Goal: Task Accomplishment & Management: Manage account settings

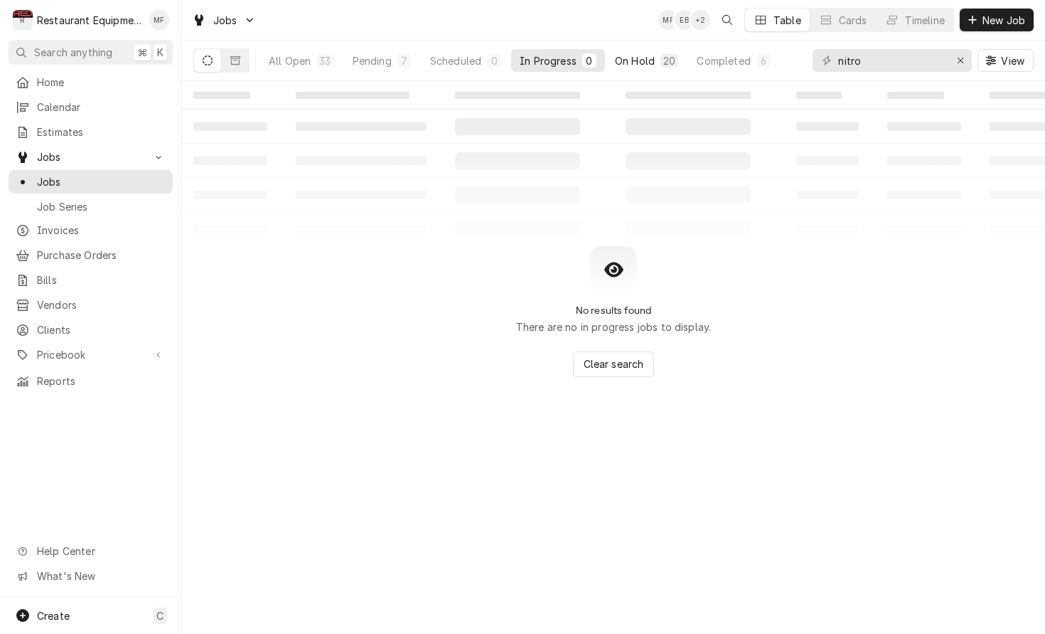
click at [640, 55] on div "On Hold" at bounding box center [635, 60] width 40 height 15
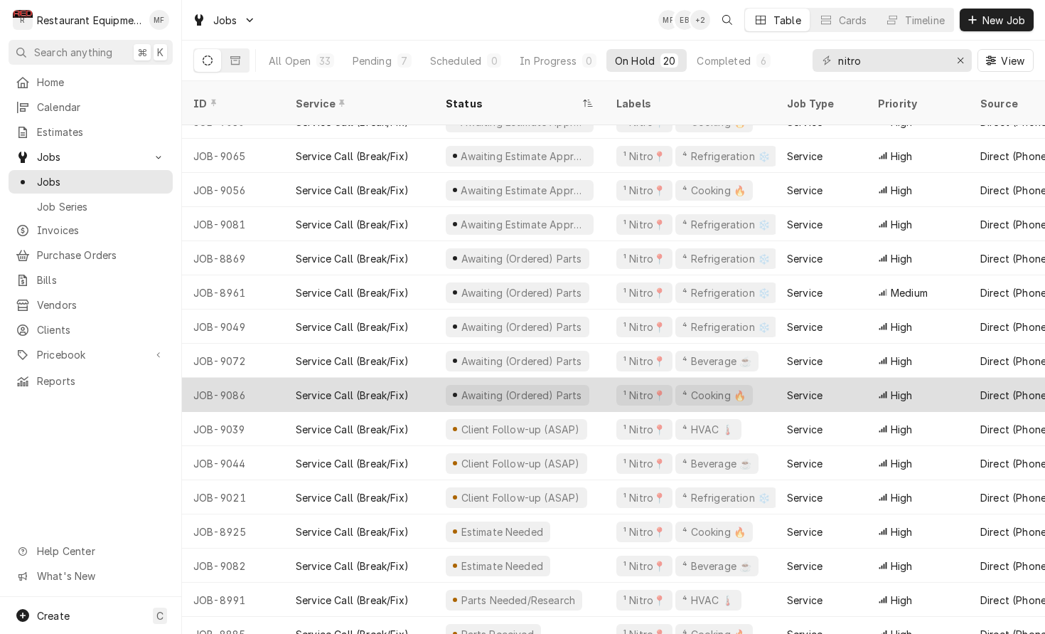
scroll to position [157, 0]
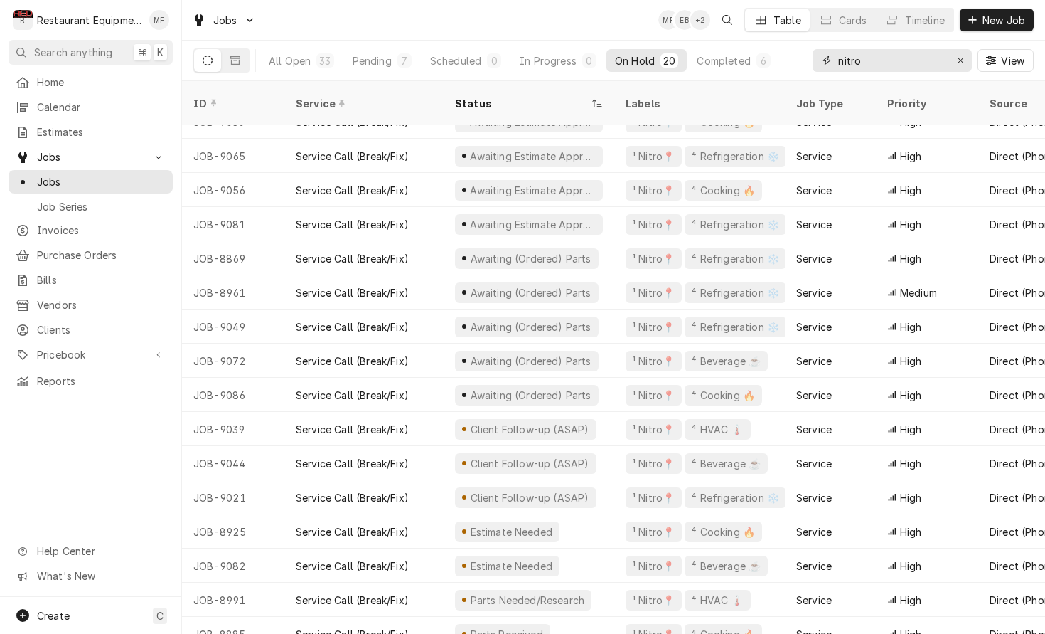
click at [928, 61] on input "nitro" at bounding box center [891, 60] width 107 height 23
click at [292, 0] on div "Jobs MF EB + 2 Table Cards Timeline New Job" at bounding box center [613, 20] width 863 height 40
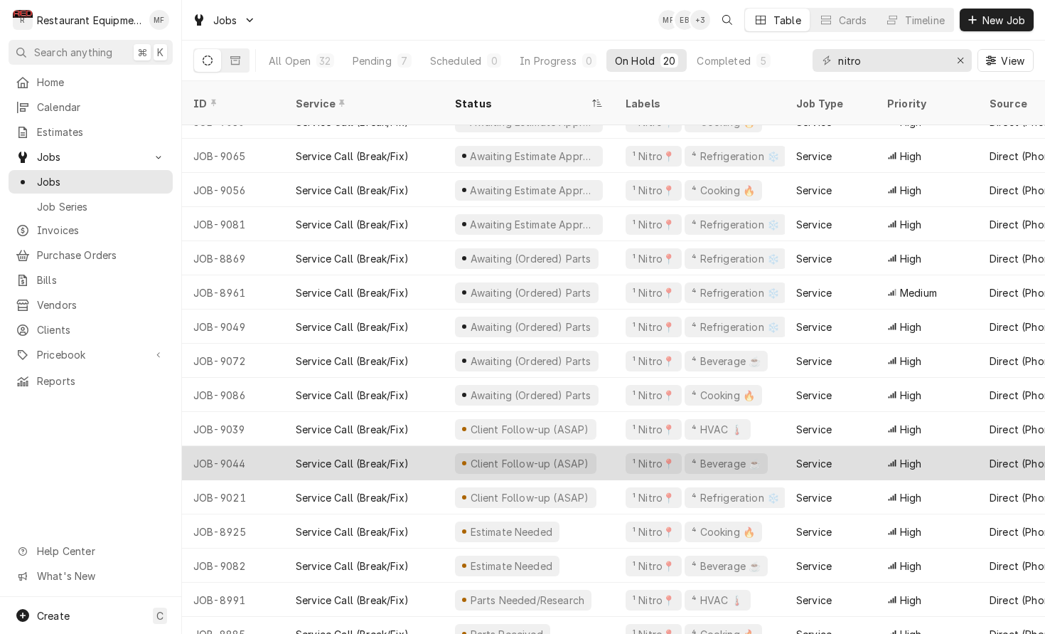
scroll to position [157, 1]
click at [959, 446] on div "High" at bounding box center [926, 463] width 102 height 34
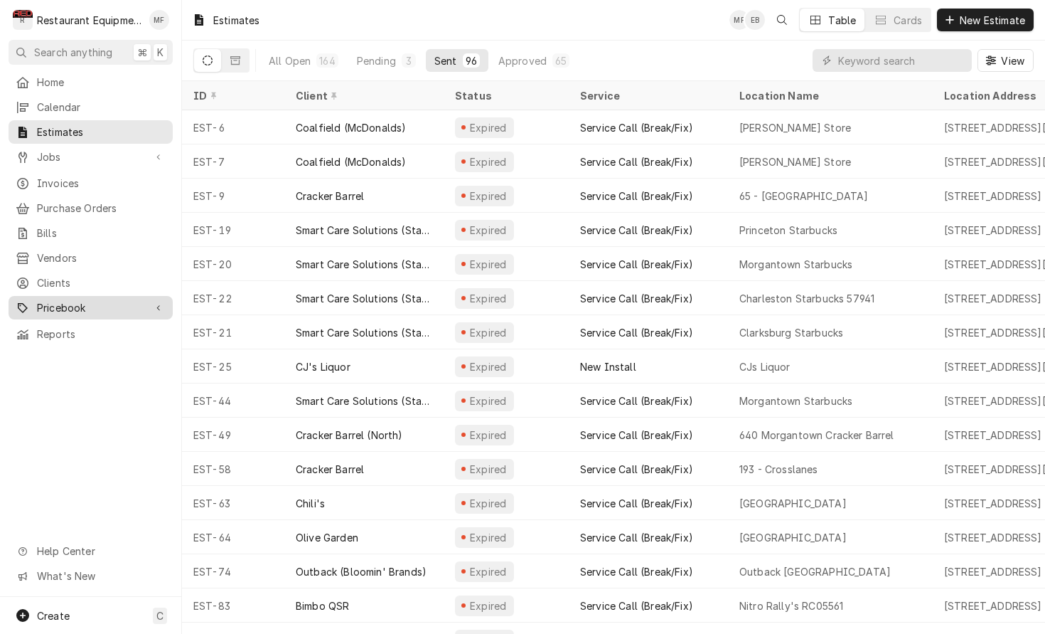
click at [145, 299] on div "Pricebook" at bounding box center [90, 308] width 159 height 18
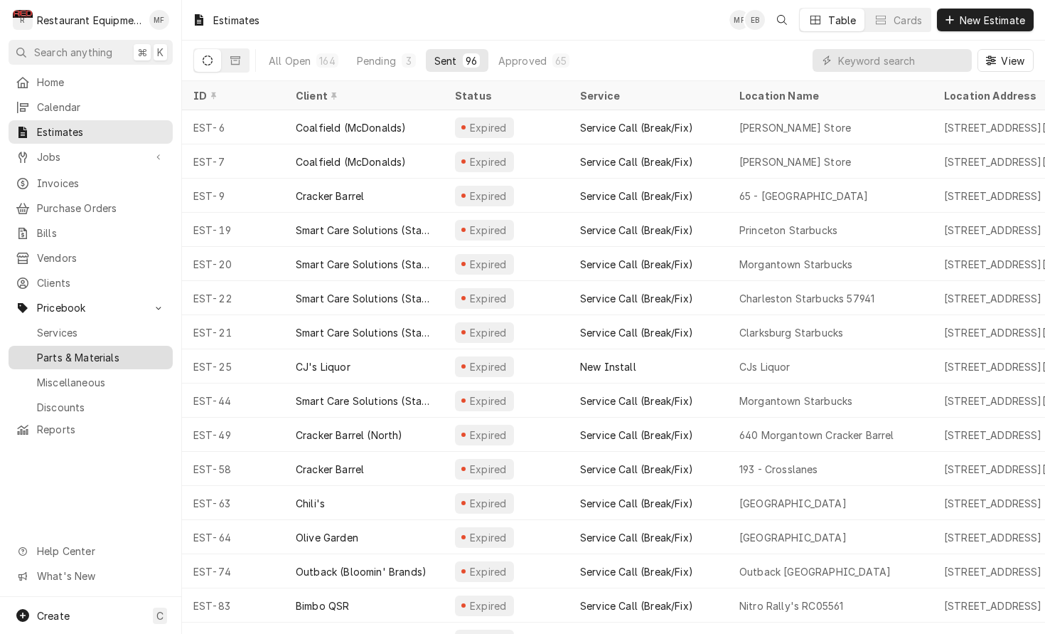
click at [132, 351] on span "Parts & Materials" at bounding box center [101, 357] width 129 height 15
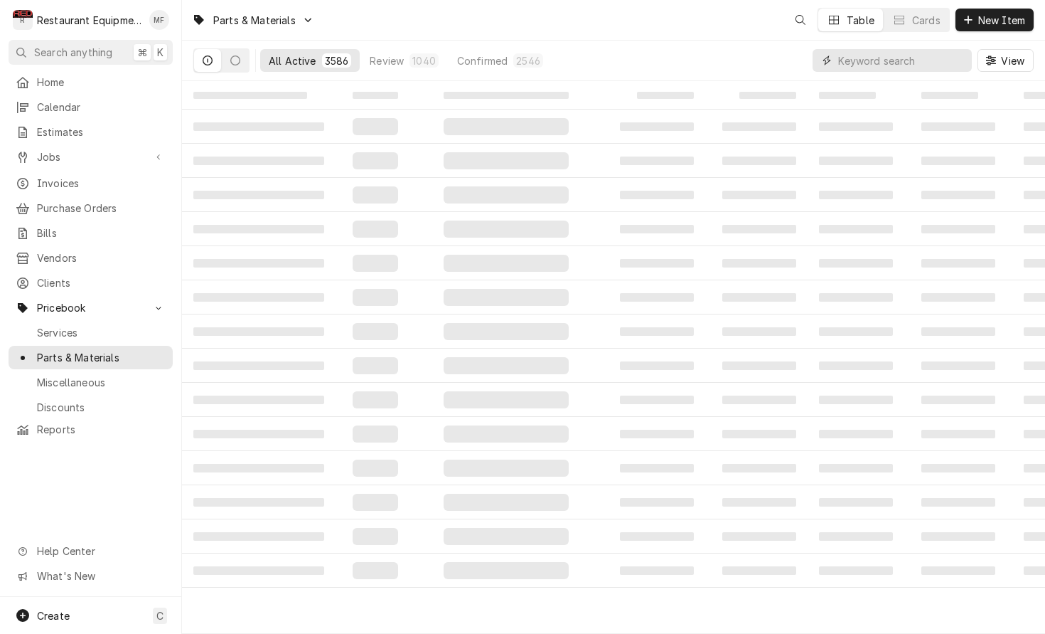
click at [922, 62] on input "Dynamic Content Wrapper" at bounding box center [901, 60] width 127 height 23
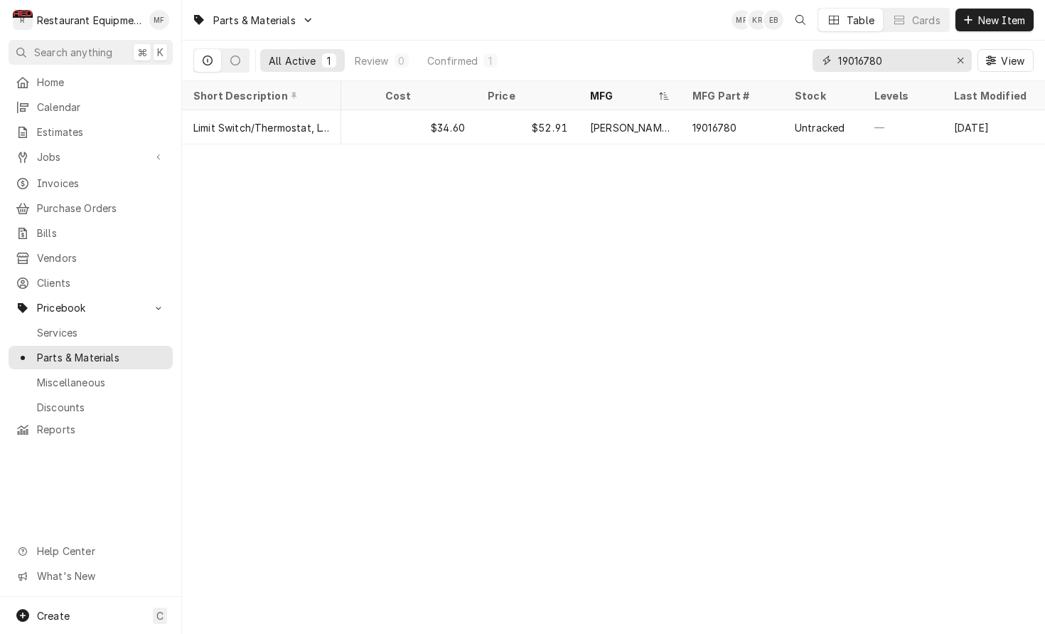
scroll to position [0, 229]
type input "19016780"
click at [957, 57] on icon "Erase input" at bounding box center [961, 60] width 8 height 10
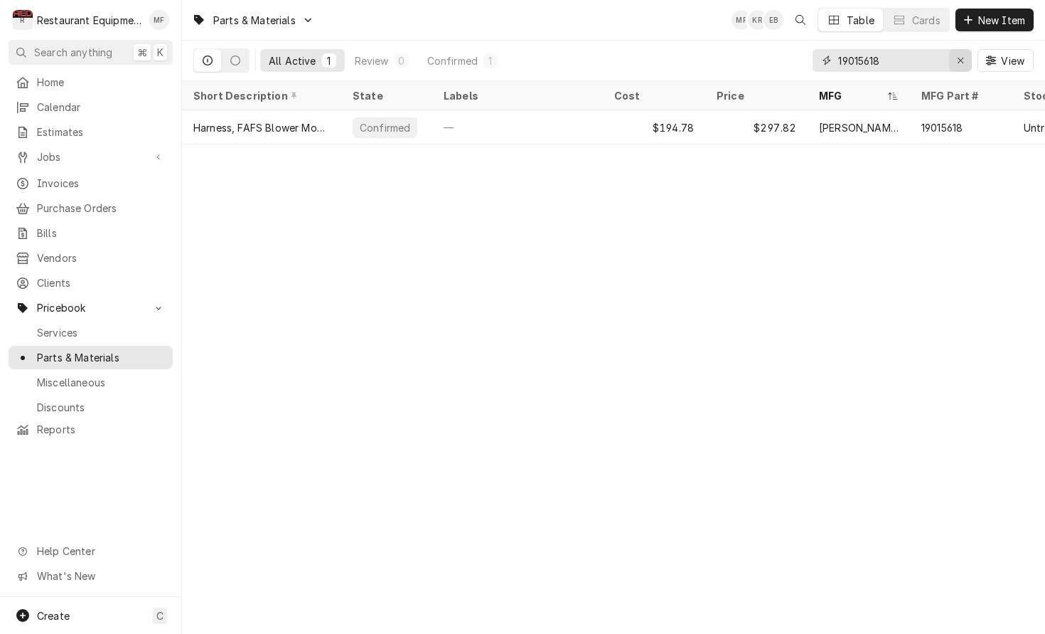
type input "19015618"
click at [952, 58] on button "Erase input" at bounding box center [960, 60] width 23 height 23
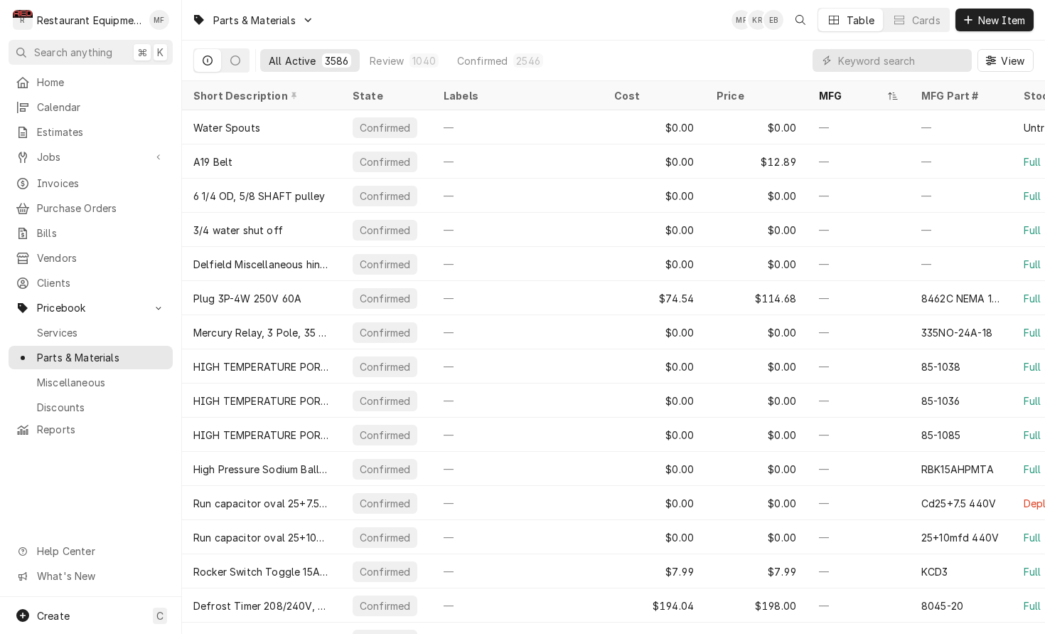
click at [772, 58] on div "All Active 3586 Review 1040 Confirmed 2546 View" at bounding box center [613, 61] width 841 height 40
click at [899, 66] on input "Dynamic Content Wrapper" at bounding box center [901, 60] width 127 height 23
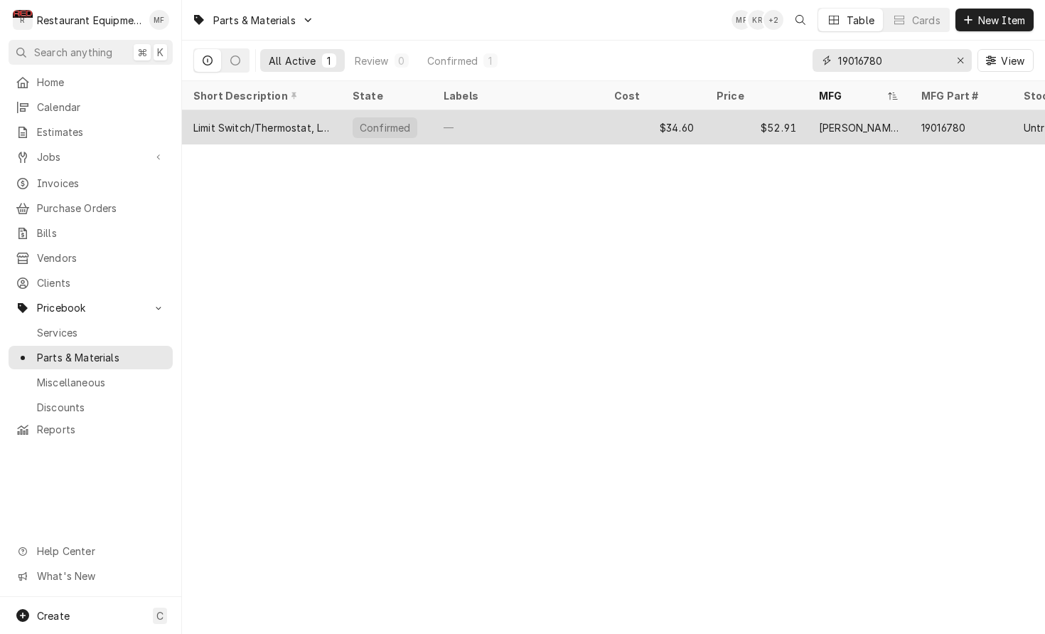
type input "19016780"
click at [794, 126] on div "$52.91" at bounding box center [756, 127] width 102 height 34
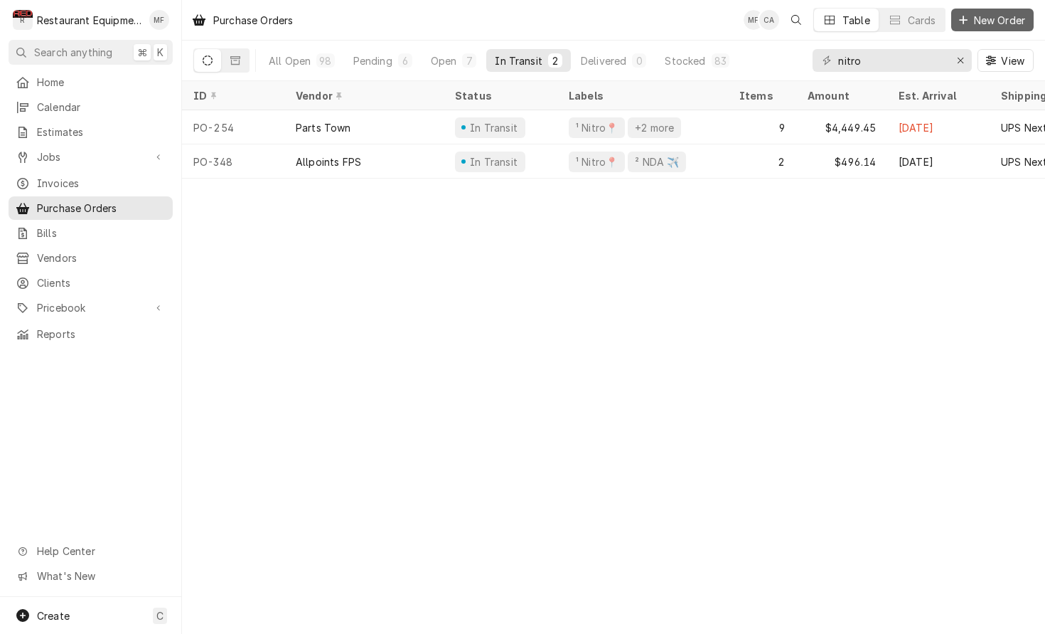
click at [980, 16] on span "New Order" at bounding box center [999, 20] width 57 height 15
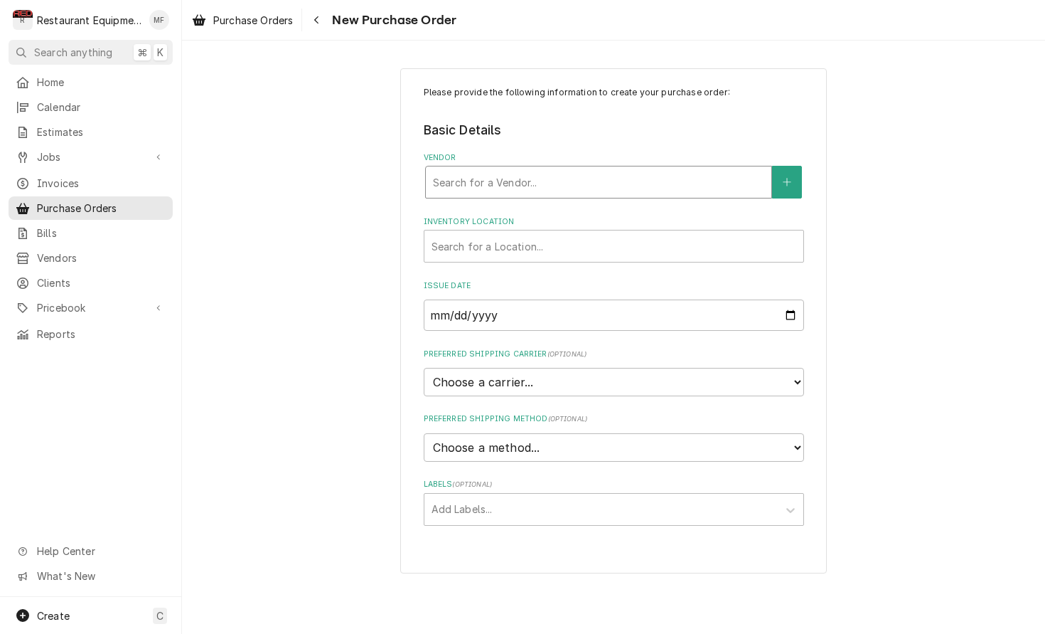
click at [585, 181] on div "Vendor" at bounding box center [598, 182] width 331 height 26
type input "fr"
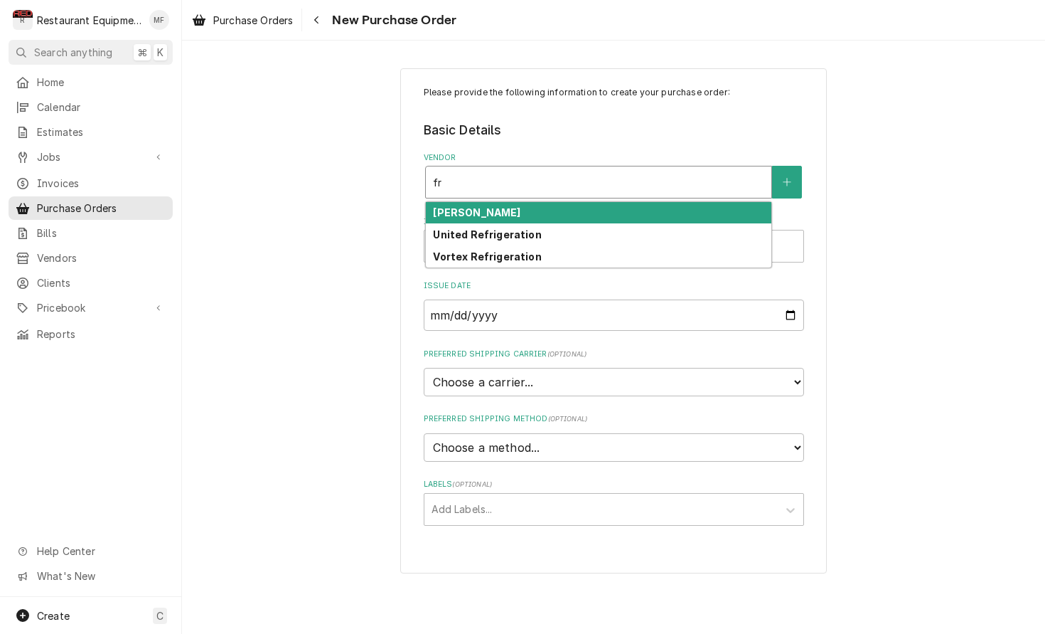
click at [570, 215] on div "Franke FS" at bounding box center [599, 213] width 346 height 22
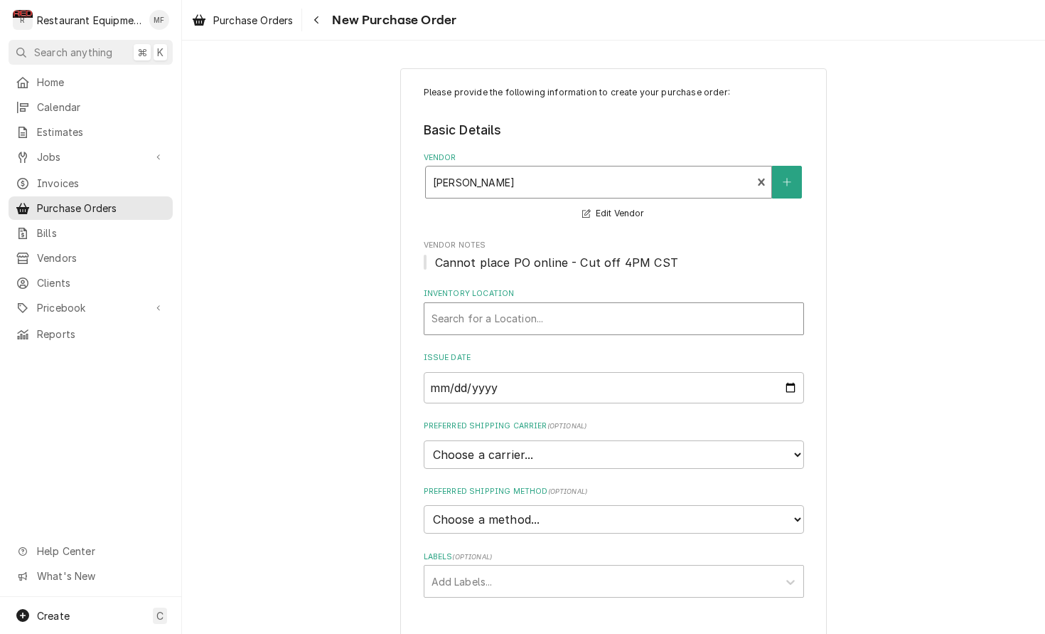
click at [585, 306] on div "Inventory Location" at bounding box center [614, 319] width 365 height 26
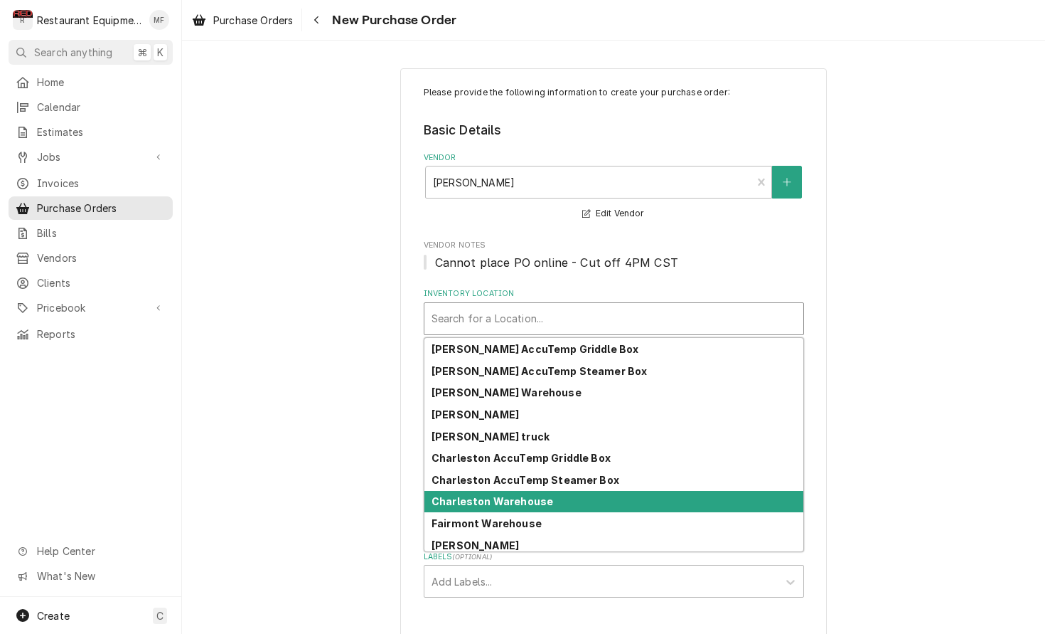
click at [570, 491] on div "Charleston Warehouse" at bounding box center [614, 502] width 379 height 22
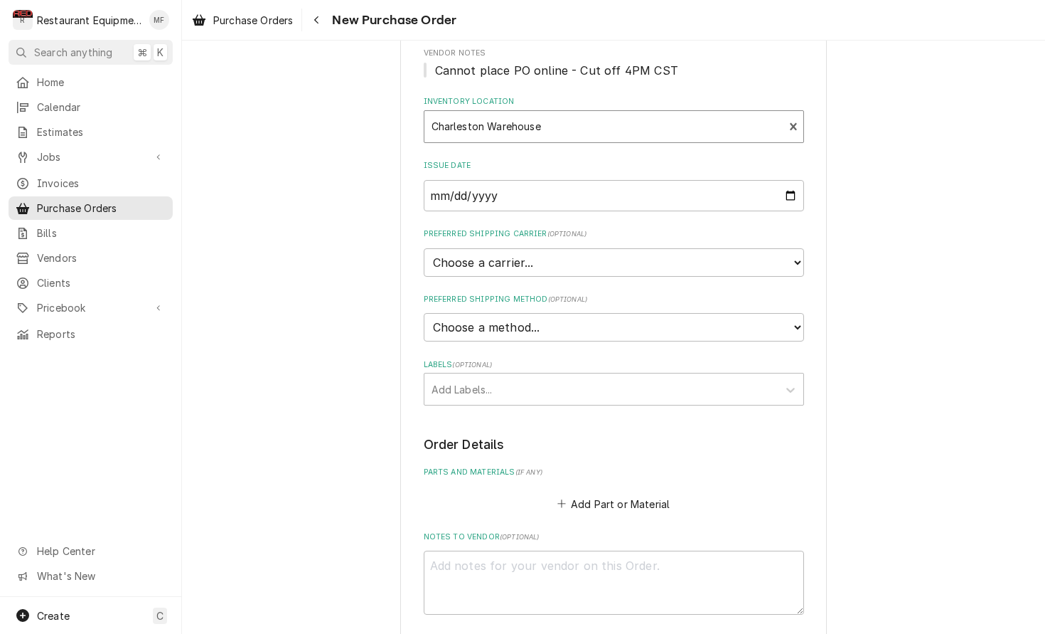
scroll to position [198, 0]
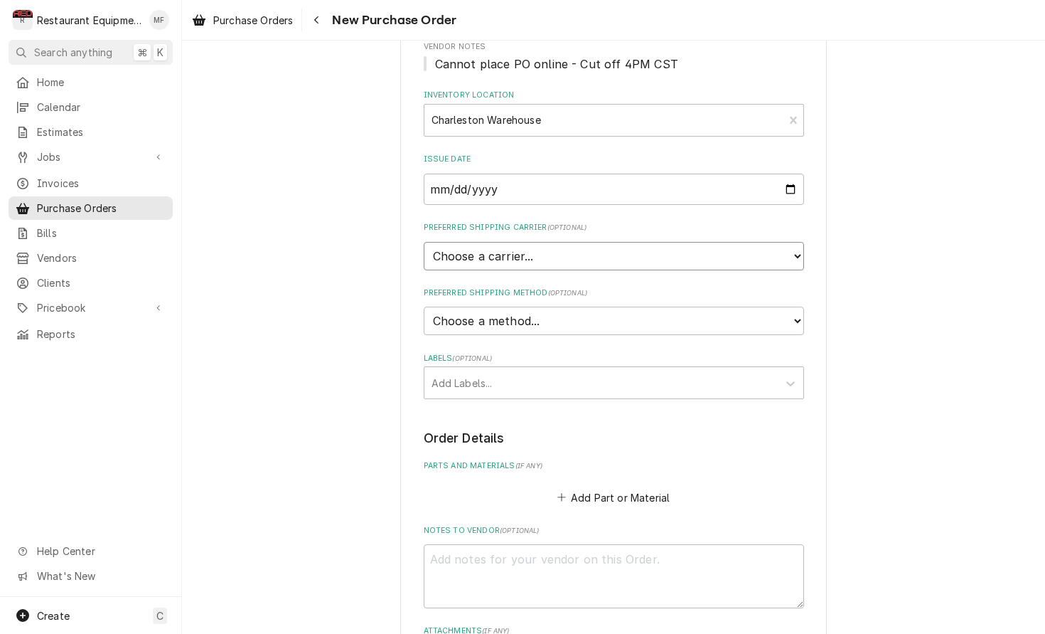
select select "4"
type textarea "x"
select select "1"
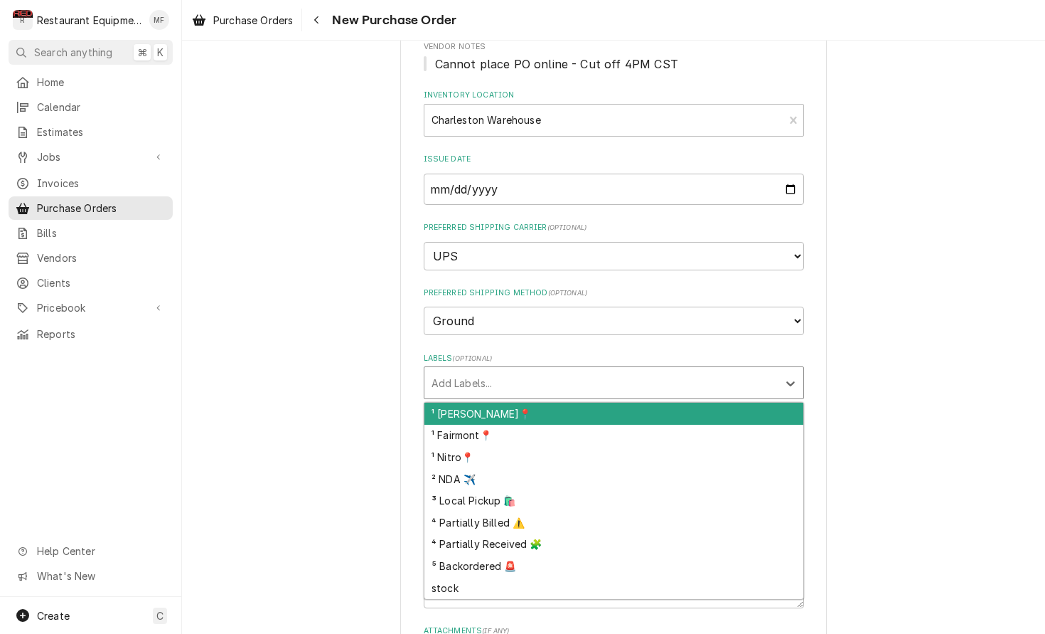
click at [578, 370] on div "Labels" at bounding box center [601, 383] width 339 height 26
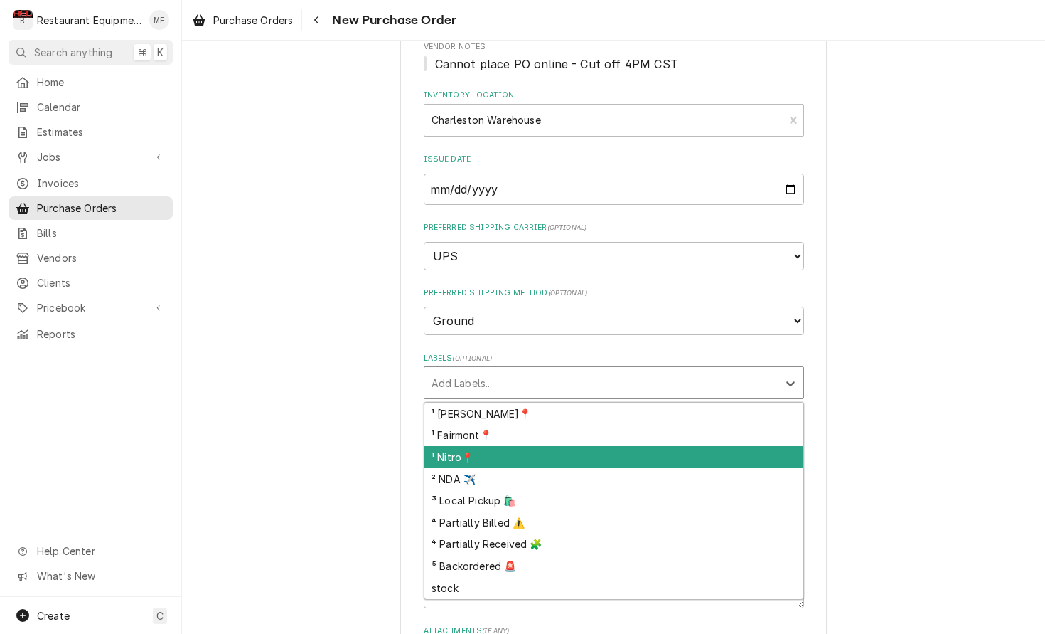
click at [604, 446] on div "¹ Nitro📍" at bounding box center [614, 457] width 379 height 22
type textarea "x"
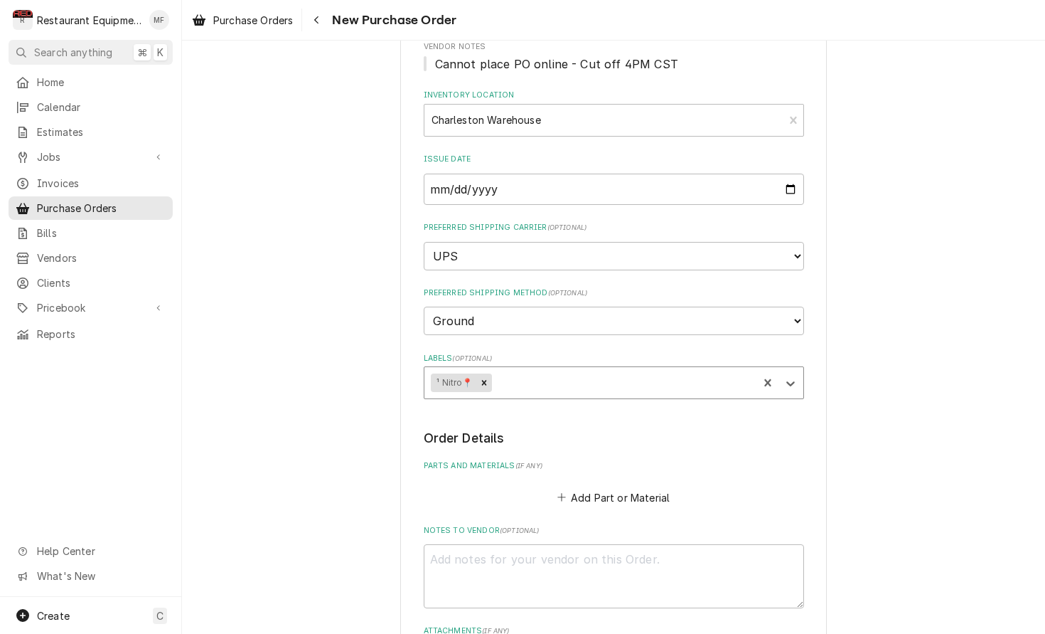
click at [590, 370] on div "Labels" at bounding box center [622, 383] width 257 height 26
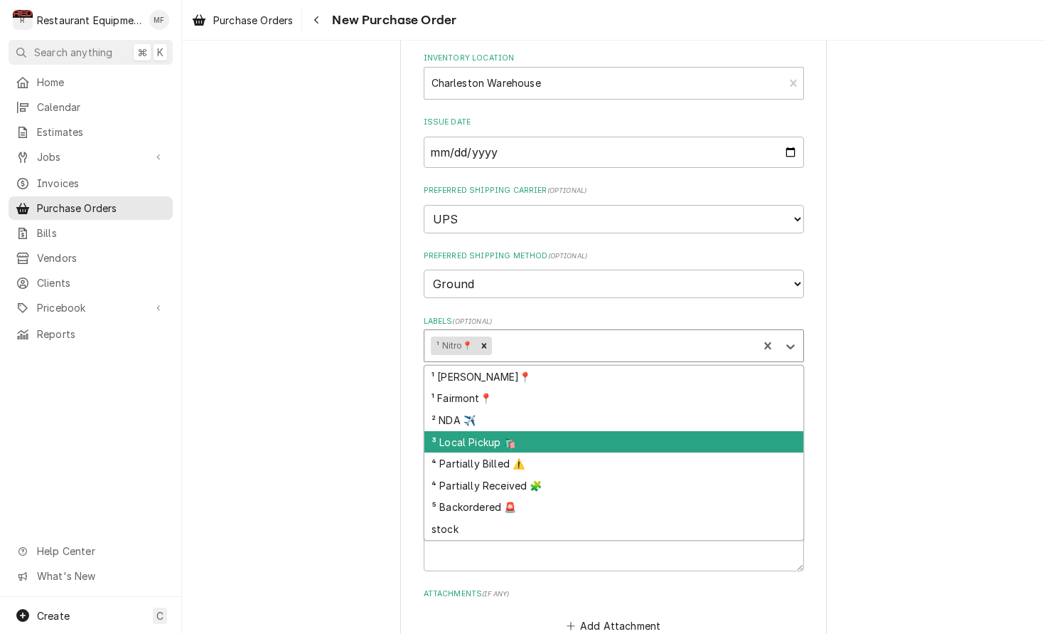
scroll to position [238, 0]
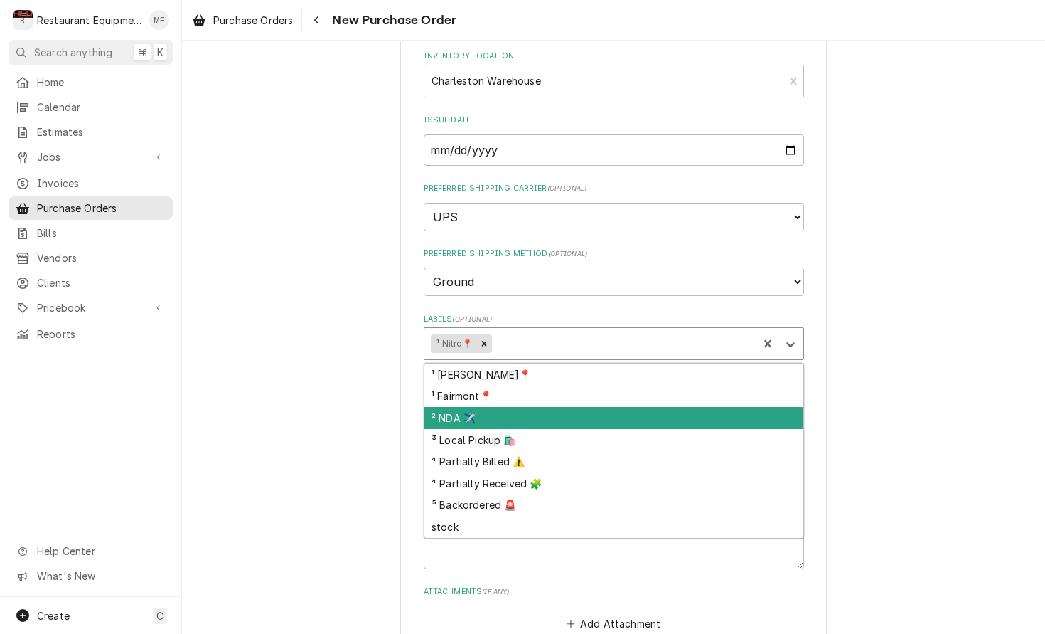
click at [880, 407] on div "Please provide the following information to create your purchase order: Basic D…" at bounding box center [613, 325] width 863 height 1014
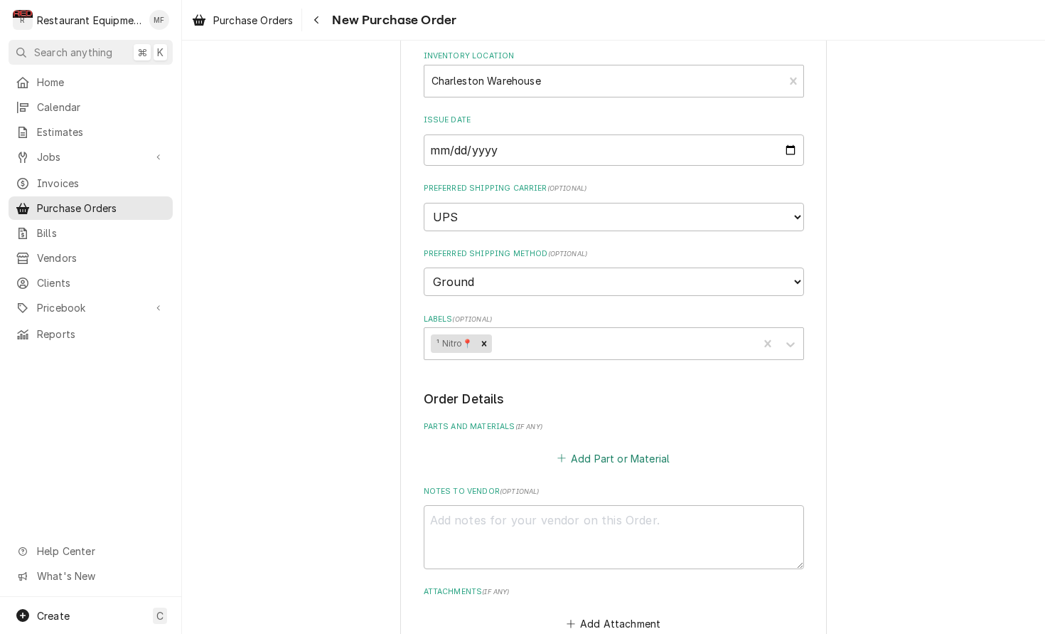
click at [638, 448] on button "Add Part or Material" at bounding box center [613, 458] width 117 height 20
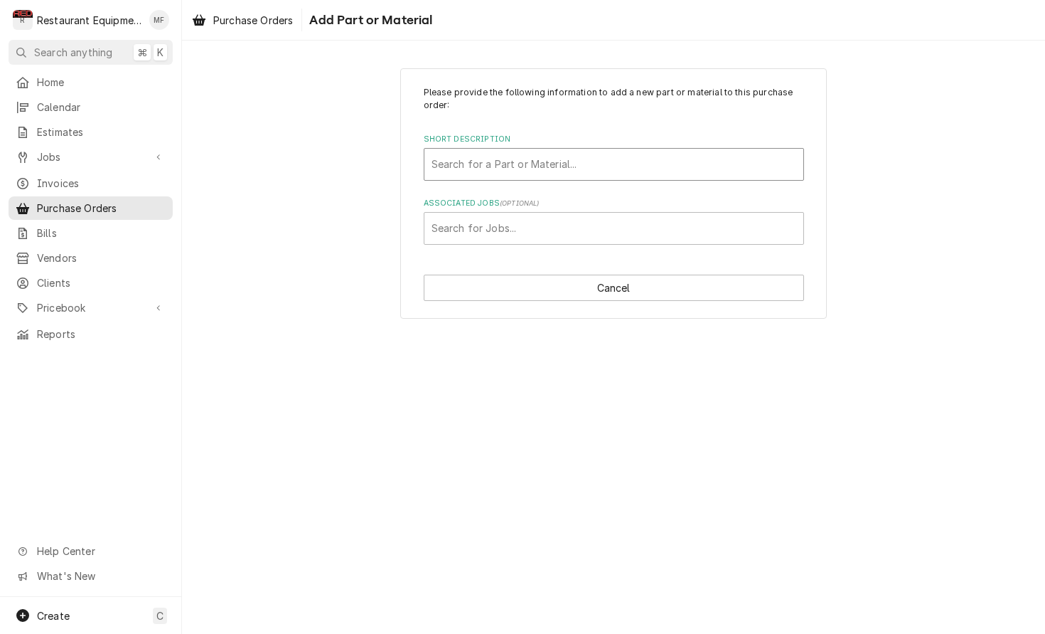
click at [597, 162] on div "Short Description" at bounding box center [614, 164] width 365 height 26
type input "19016780"
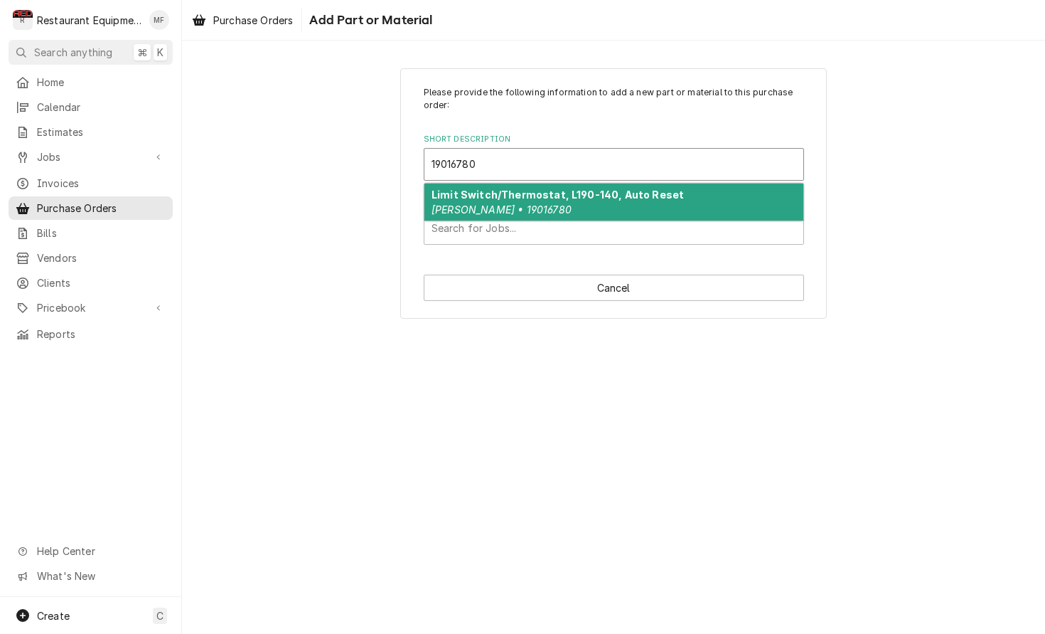
click at [629, 207] on div "Limit Switch/Thermostat, L190-140, Auto Reset Franke • 19016780" at bounding box center [614, 201] width 379 height 37
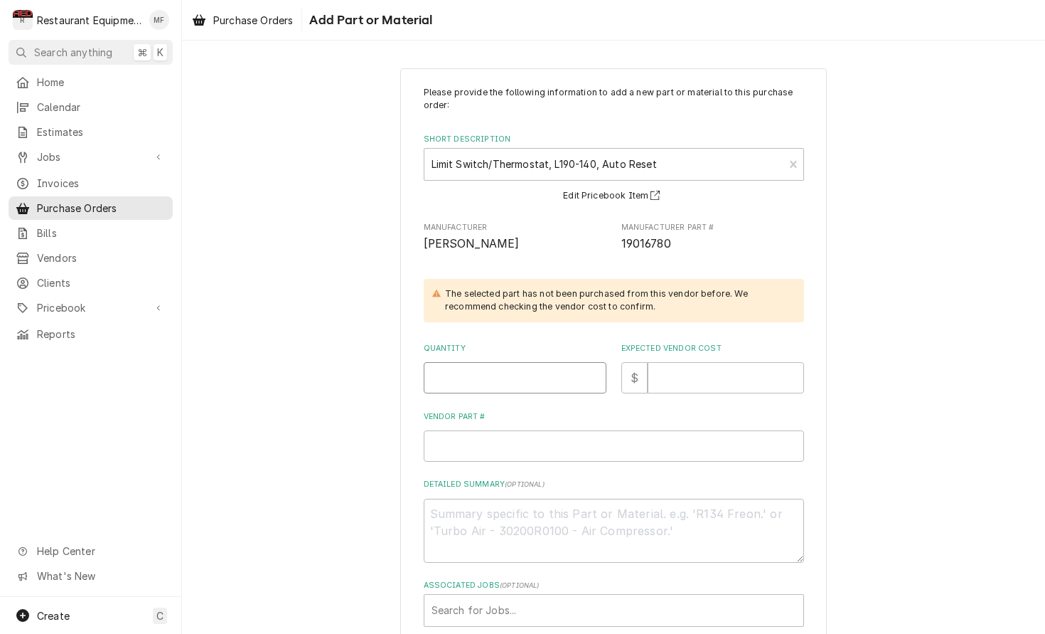
click at [513, 379] on input "Quantity" at bounding box center [515, 377] width 183 height 31
type textarea "x"
type input "1"
click at [733, 381] on input "Expected Vendor Cost" at bounding box center [726, 377] width 156 height 31
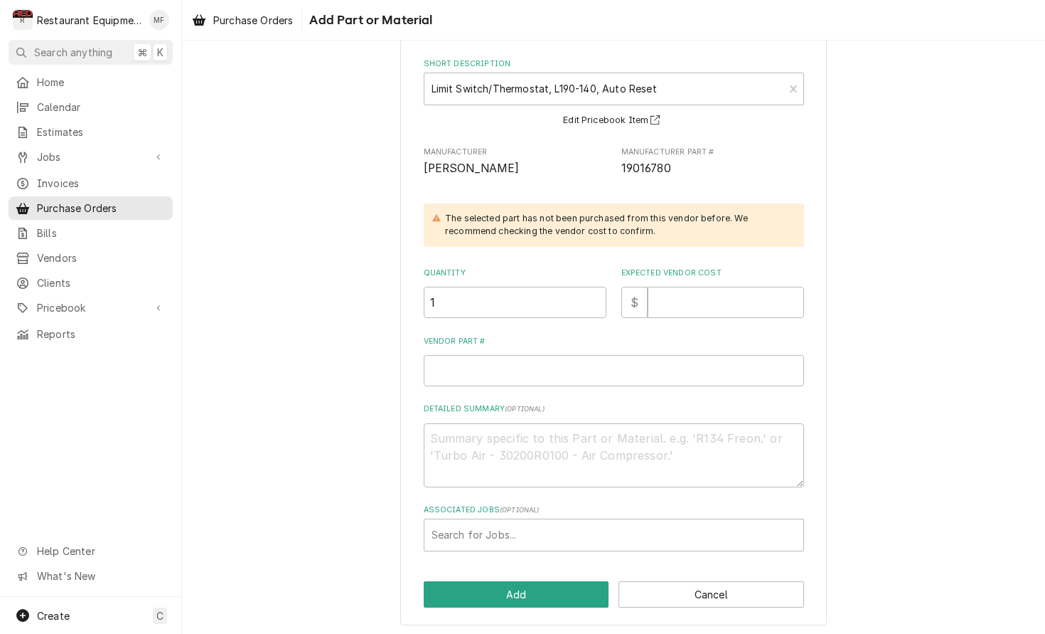
scroll to position [75, 0]
click at [715, 295] on input "Expected Vendor Cost" at bounding box center [726, 302] width 156 height 31
type textarea "x"
type input "3"
type textarea "x"
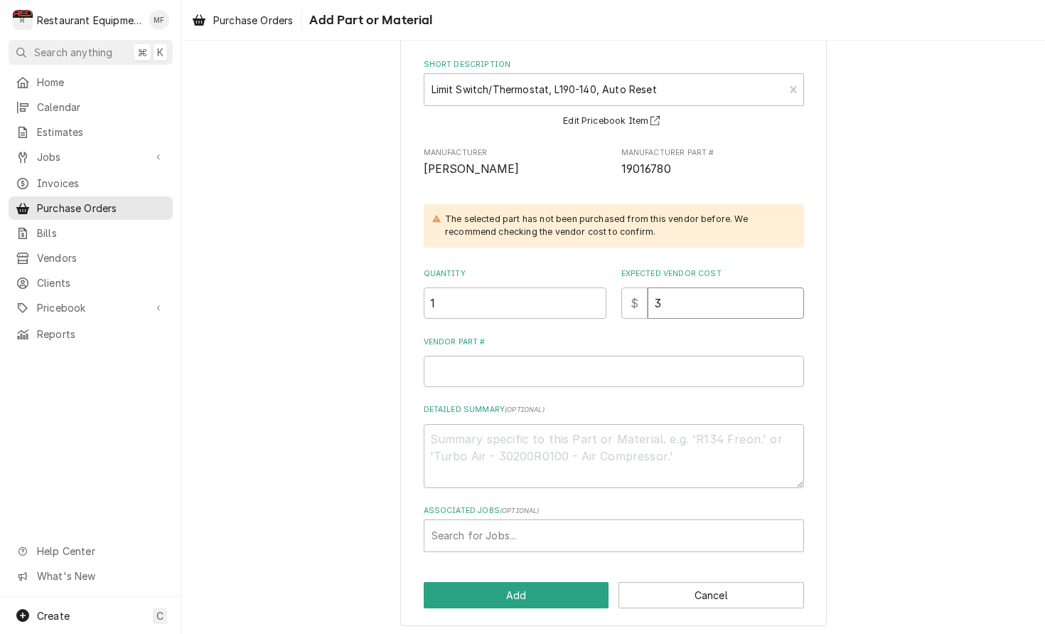
type input "34"
type textarea "x"
type input "34.6"
type textarea "x"
type input "34.60"
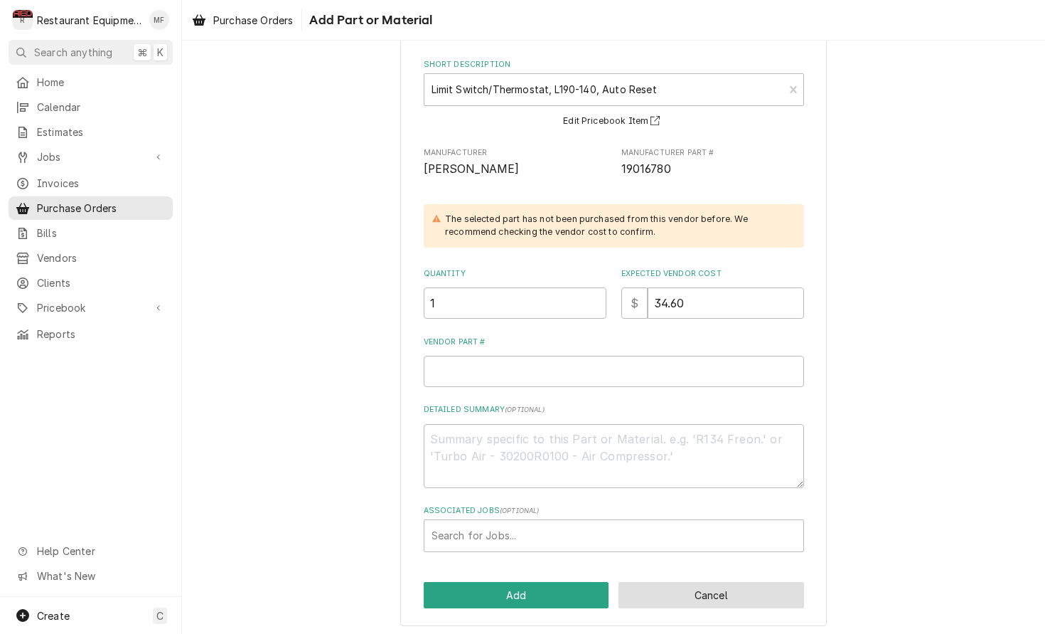
click at [788, 589] on button "Cancel" at bounding box center [712, 595] width 186 height 26
type textarea "x"
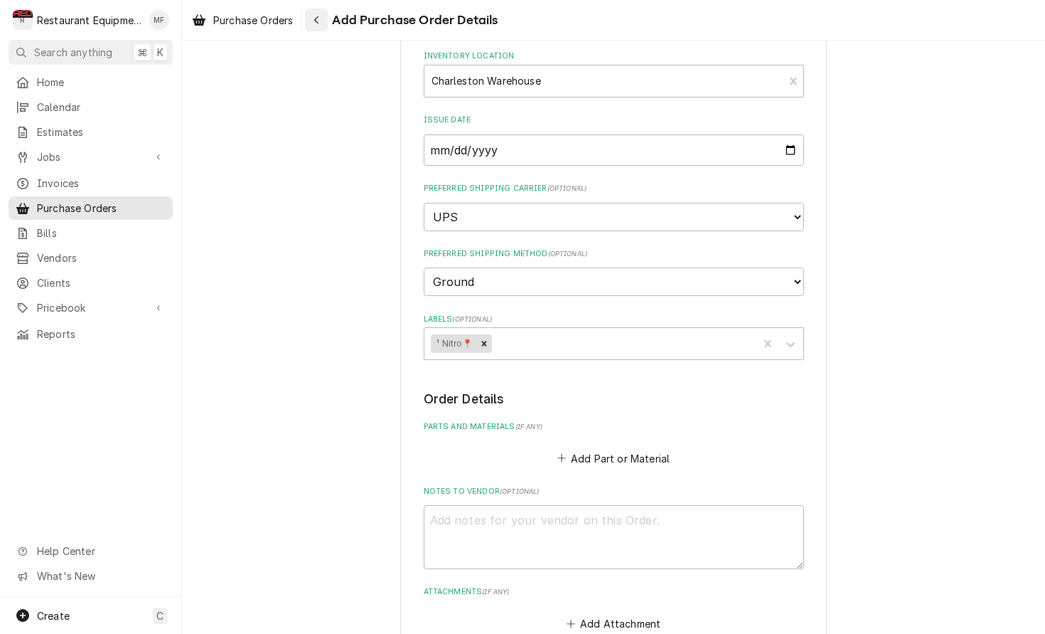
click at [324, 18] on div "Navigate back" at bounding box center [316, 20] width 14 height 14
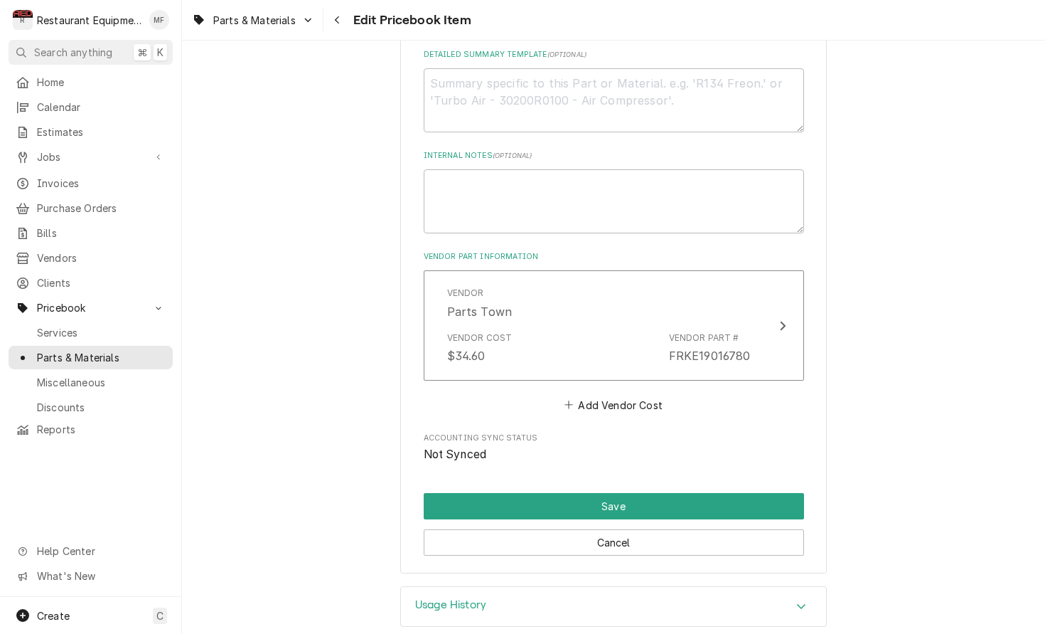
scroll to position [704, 0]
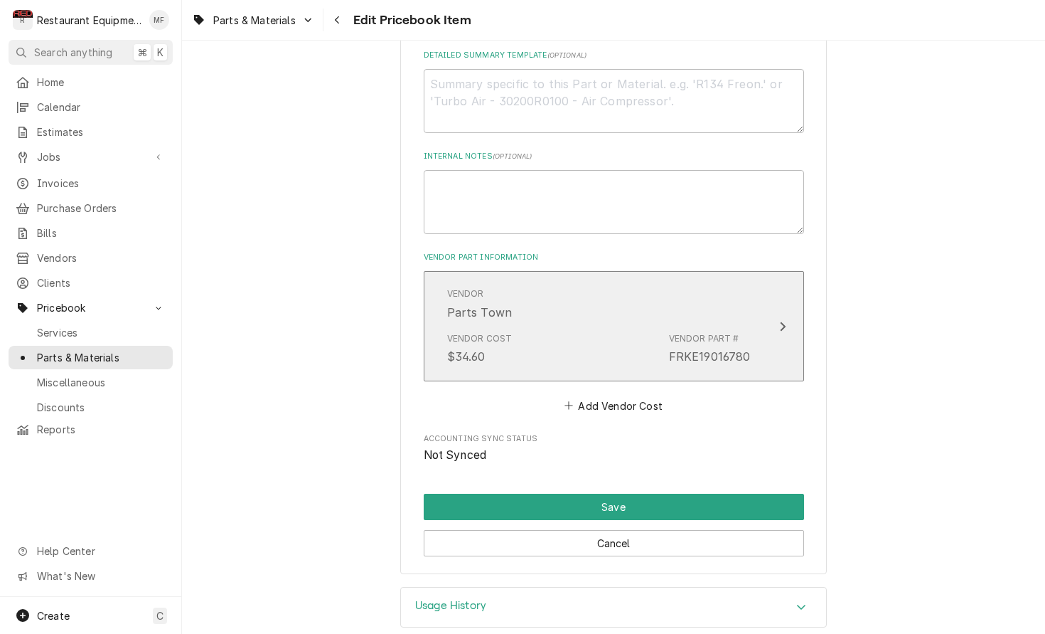
click at [793, 286] on button "Vendor Parts Town Vendor Cost $34.60 Vendor Part # FRKE19016780" at bounding box center [614, 326] width 380 height 110
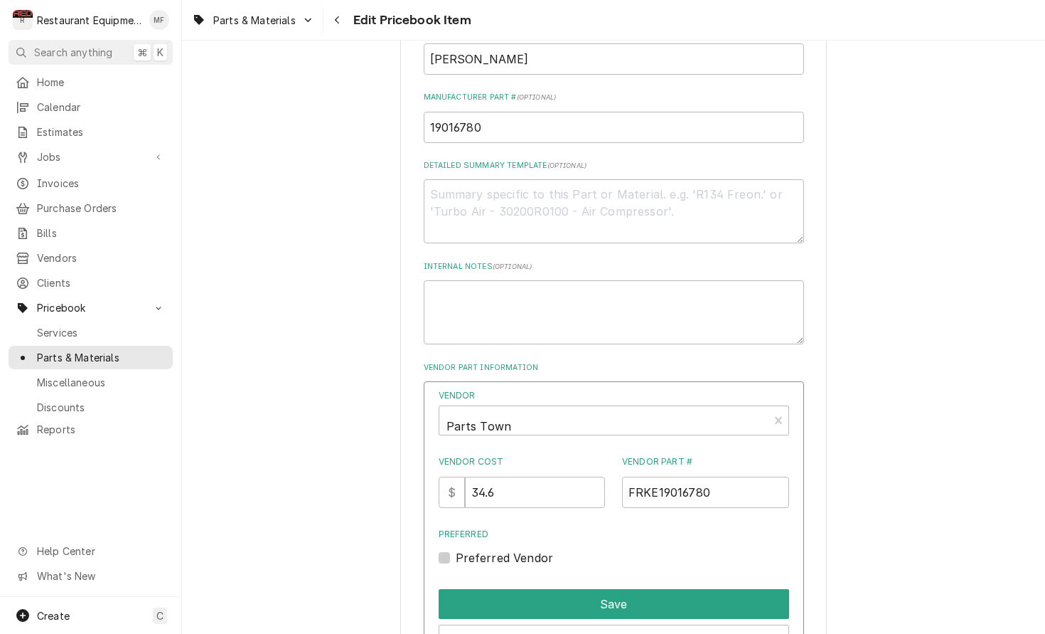
scroll to position [596, 0]
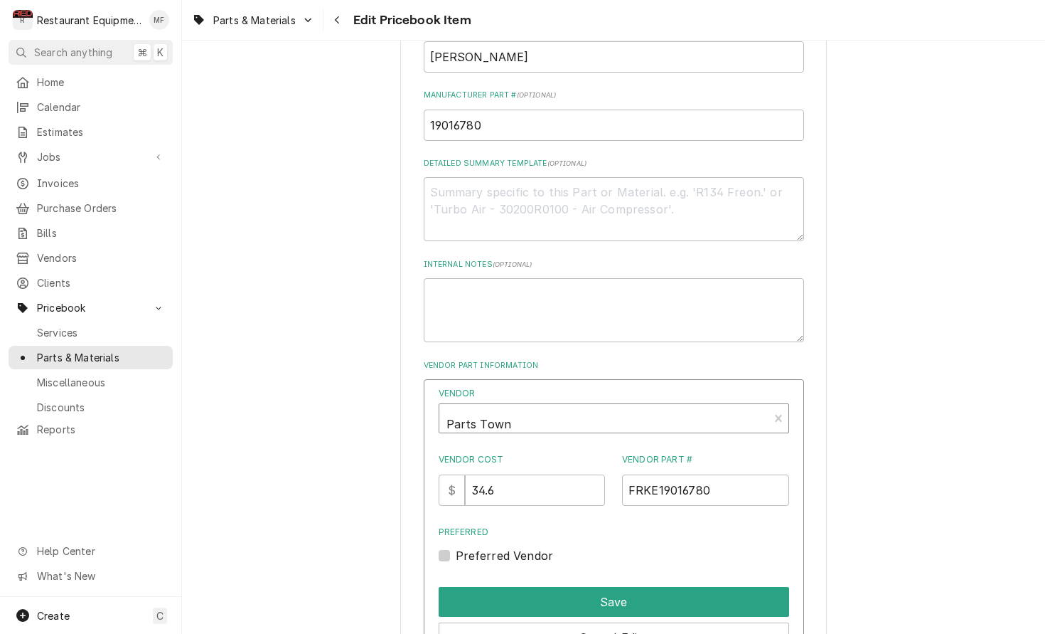
click at [684, 407] on div "Vendor" at bounding box center [604, 424] width 315 height 34
click at [885, 366] on div "Use the fields below to edit this PriceBook item. Note that changes made here w…" at bounding box center [613, 180] width 863 height 1441
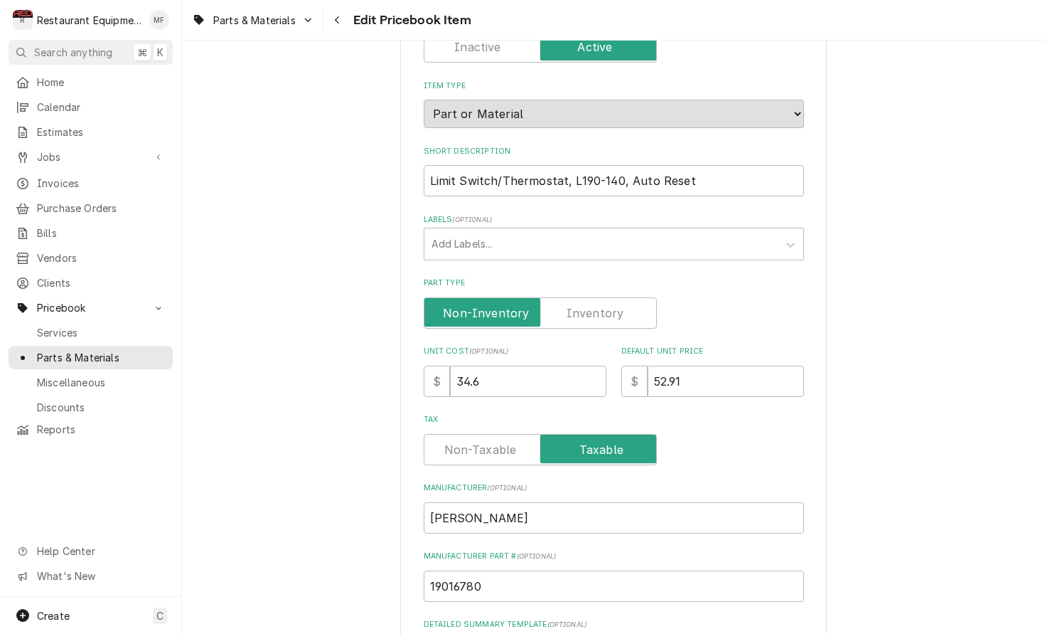
scroll to position [140, 0]
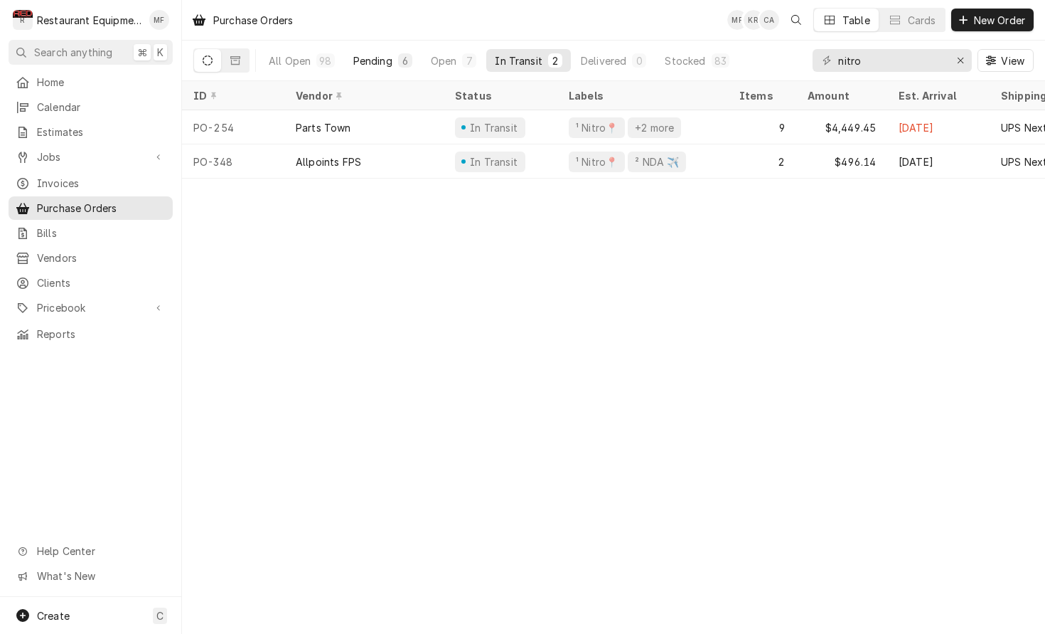
click at [363, 56] on div "Pending" at bounding box center [372, 60] width 39 height 15
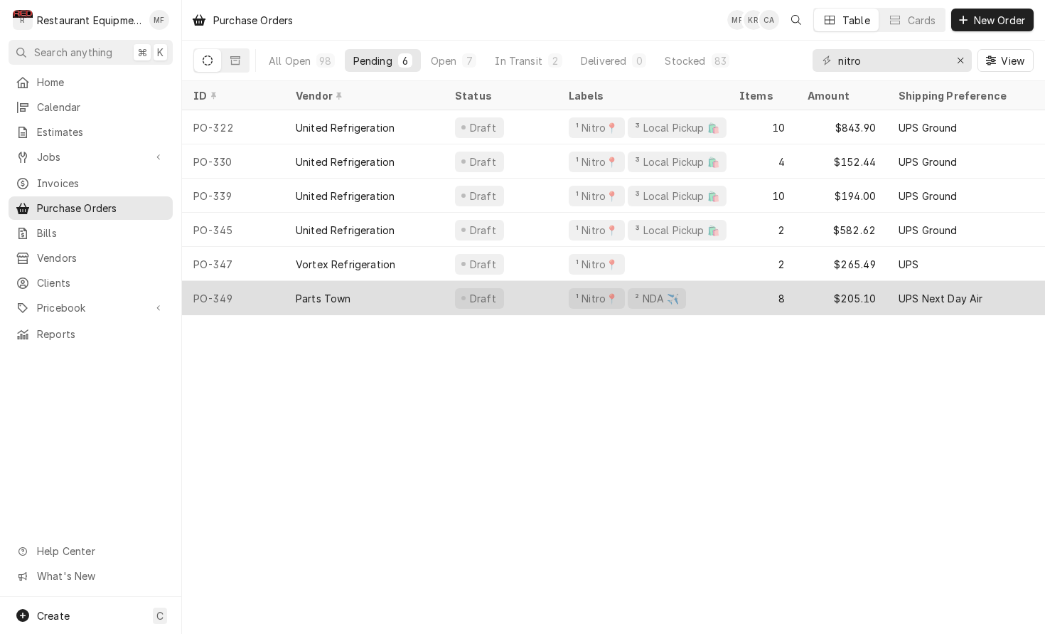
click at [412, 282] on div "Parts Town" at bounding box center [363, 298] width 159 height 34
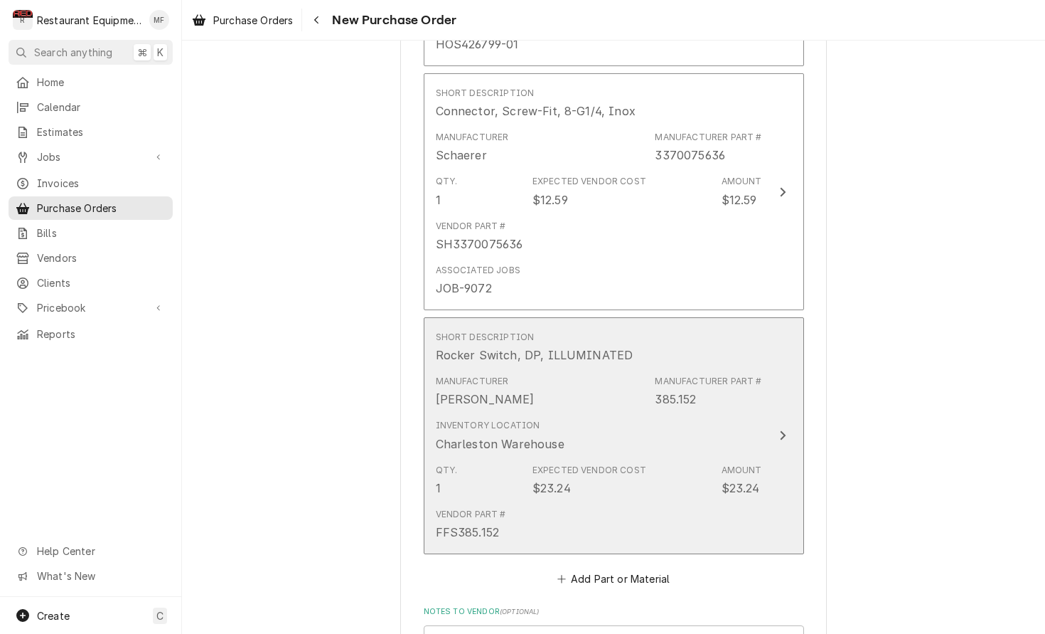
scroll to position [1007, 0]
click at [734, 372] on div "Manufacturer Part #" at bounding box center [708, 378] width 107 height 13
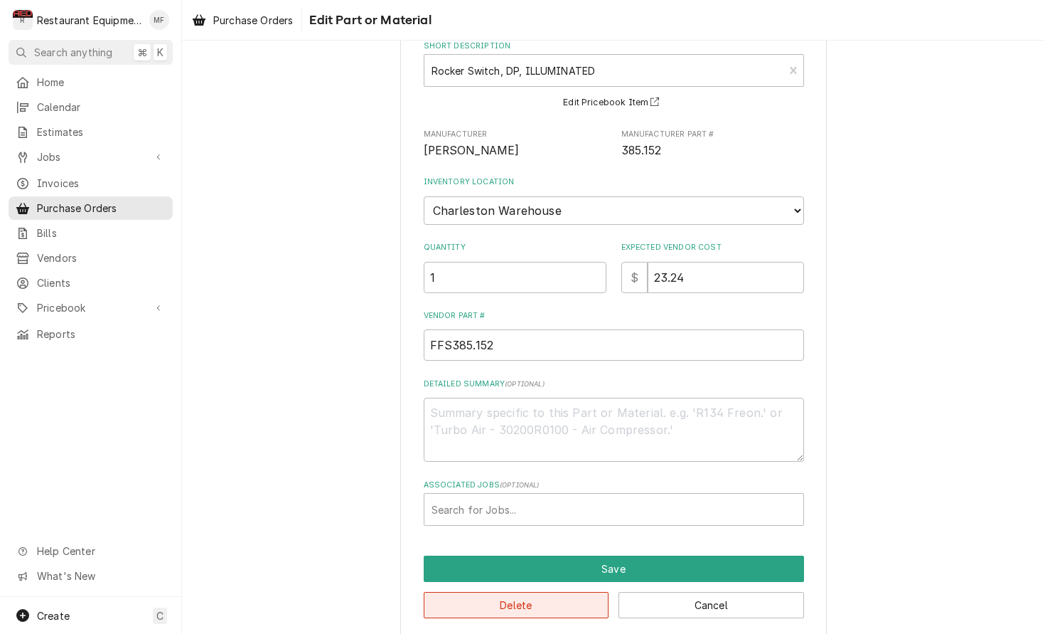
scroll to position [1, 0]
click at [572, 592] on button "Delete" at bounding box center [517, 605] width 186 height 26
type textarea "x"
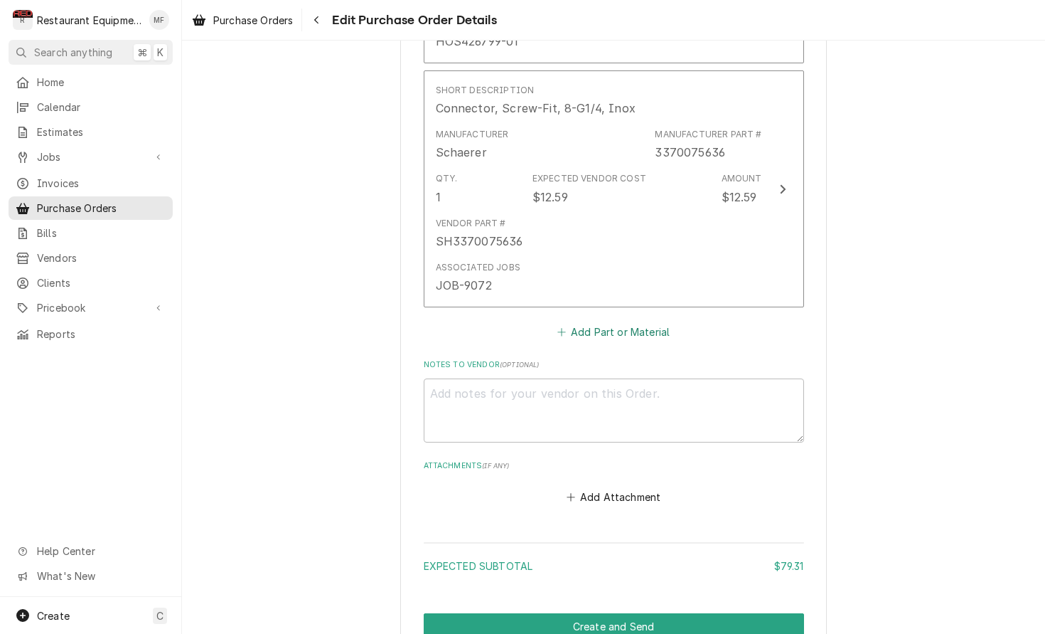
scroll to position [1008, 0]
click at [646, 321] on button "Add Part or Material" at bounding box center [613, 331] width 117 height 20
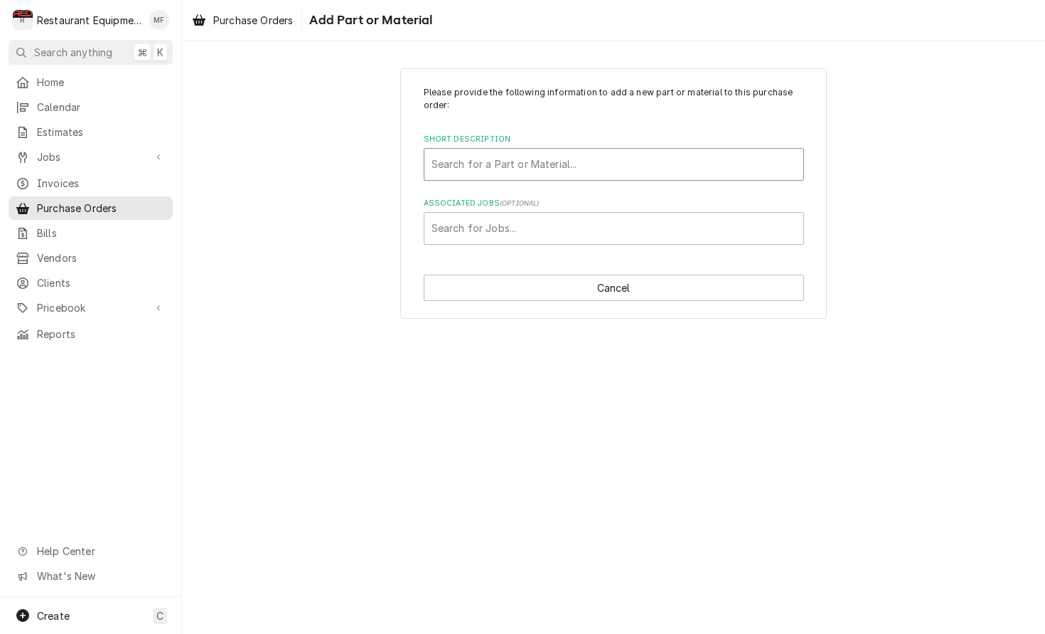
click at [575, 164] on div "Search for a Part or Material..." at bounding box center [614, 163] width 365 height 15
type input "19016780"
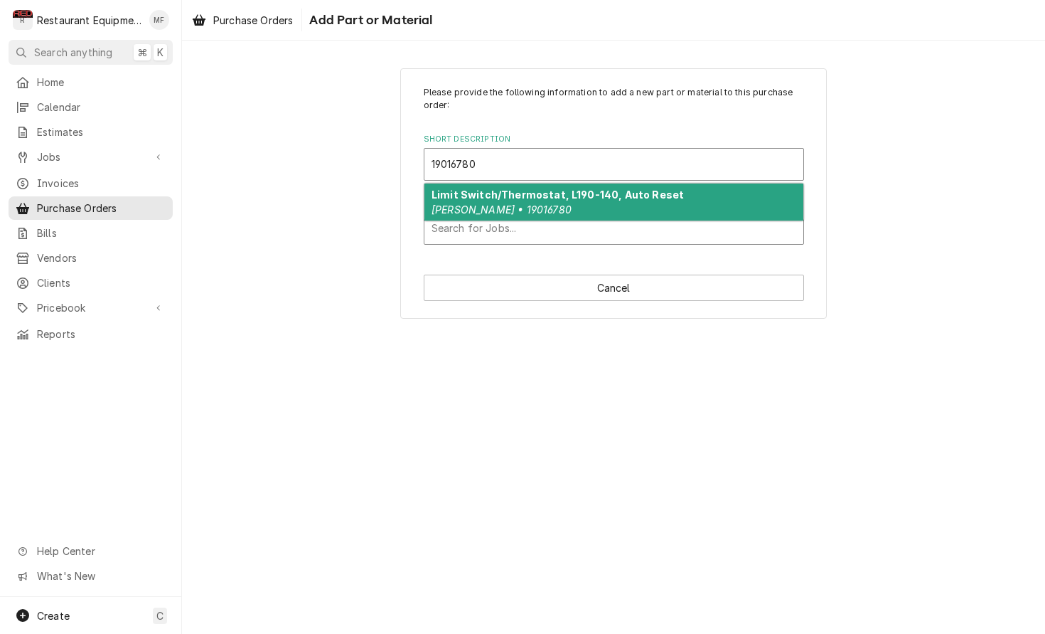
click at [578, 213] on div "Limit Switch/Thermostat, L190-140, Auto Reset Franke • 19016780" at bounding box center [614, 201] width 379 height 37
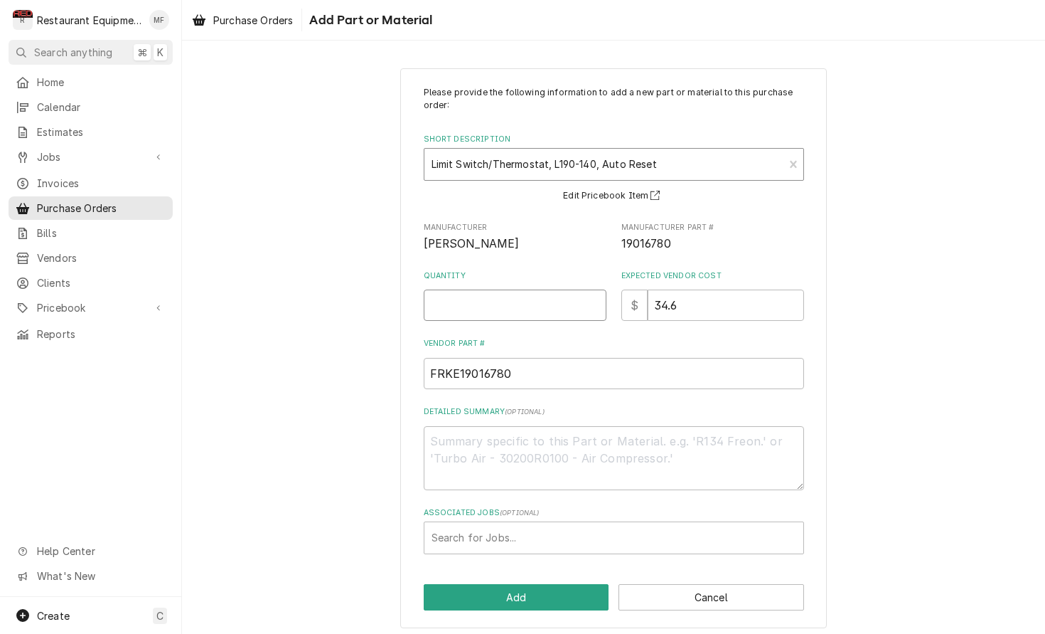
click at [531, 304] on input "Quantity" at bounding box center [515, 304] width 183 height 31
type textarea "x"
type input "1"
click at [641, 536] on div "Associated Jobs" at bounding box center [614, 538] width 365 height 26
type input "9086"
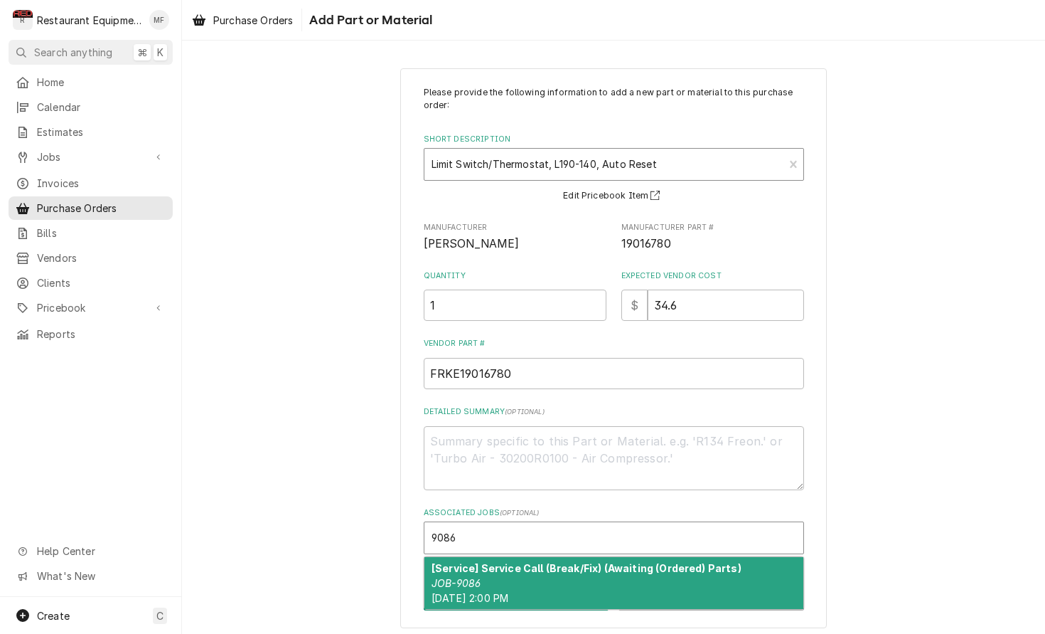
click at [656, 562] on strong "[Service] Service Call (Break/Fix) (Awaiting (Ordered) Parts)" at bounding box center [587, 568] width 310 height 12
type textarea "x"
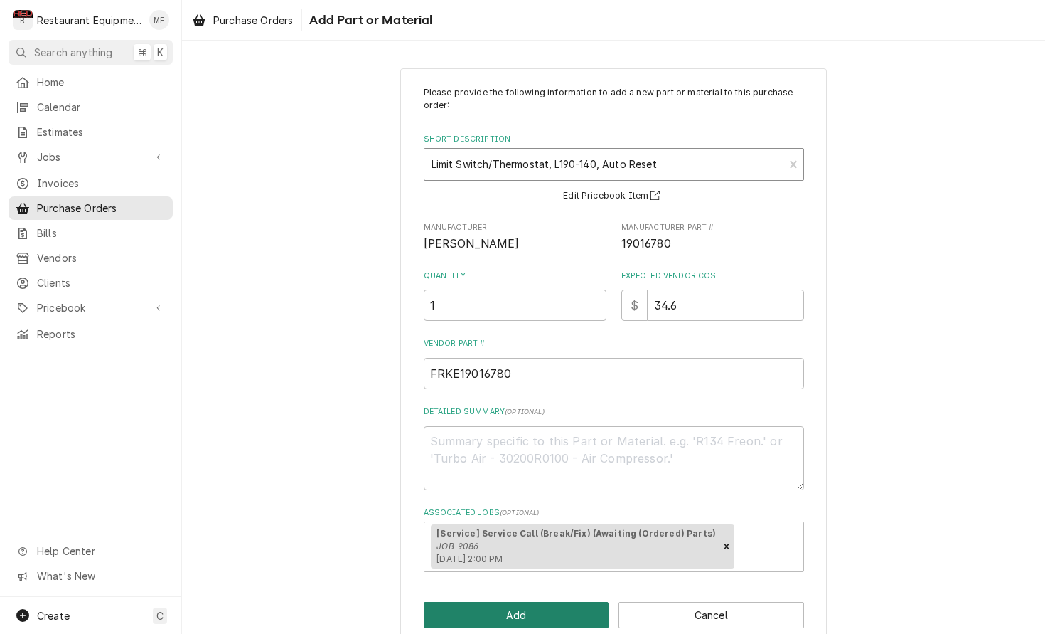
click at [582, 609] on button "Add" at bounding box center [517, 615] width 186 height 26
type textarea "x"
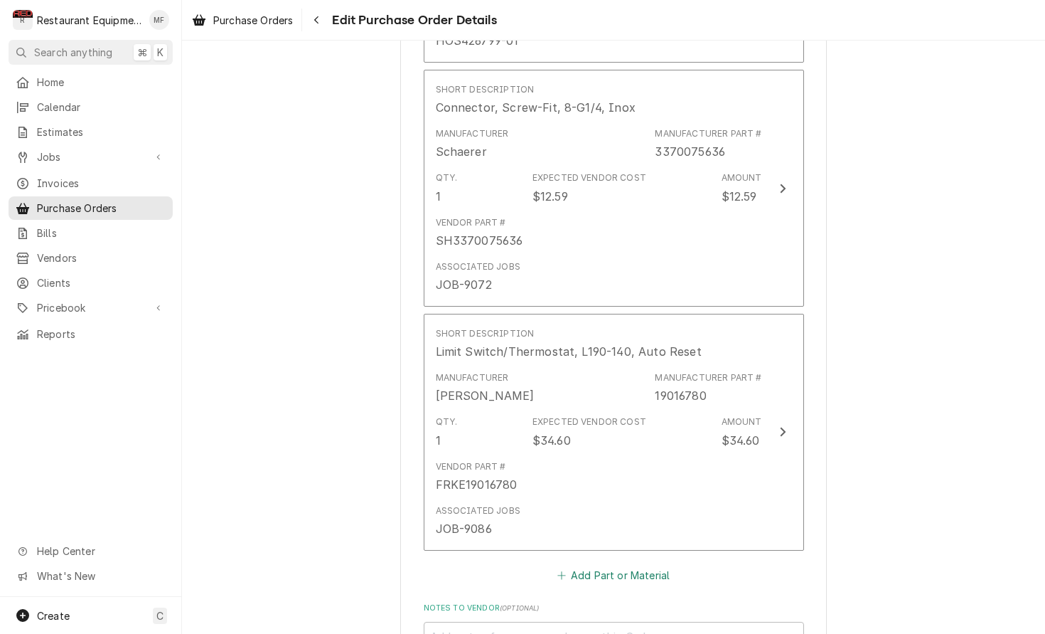
click at [657, 558] on fieldset "Order Details Parts and Materials ( if any ) Short Description Float Switch Ass…" at bounding box center [614, 185] width 380 height 1130
click at [649, 565] on button "Add Part or Material" at bounding box center [613, 575] width 117 height 20
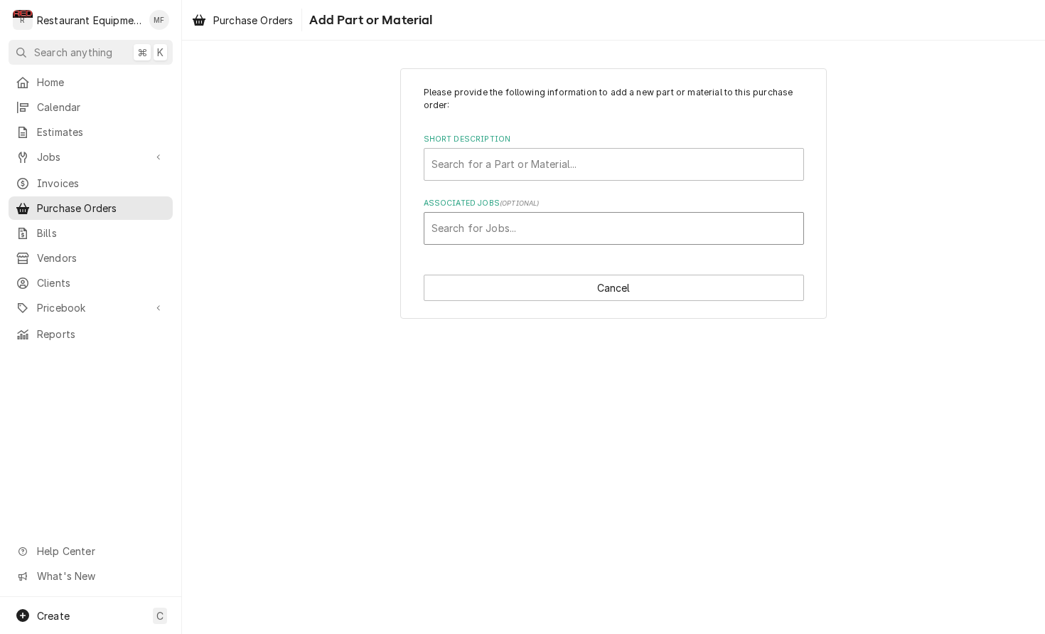
click at [686, 230] on div "Associated Jobs" at bounding box center [614, 228] width 365 height 26
type input "9086"
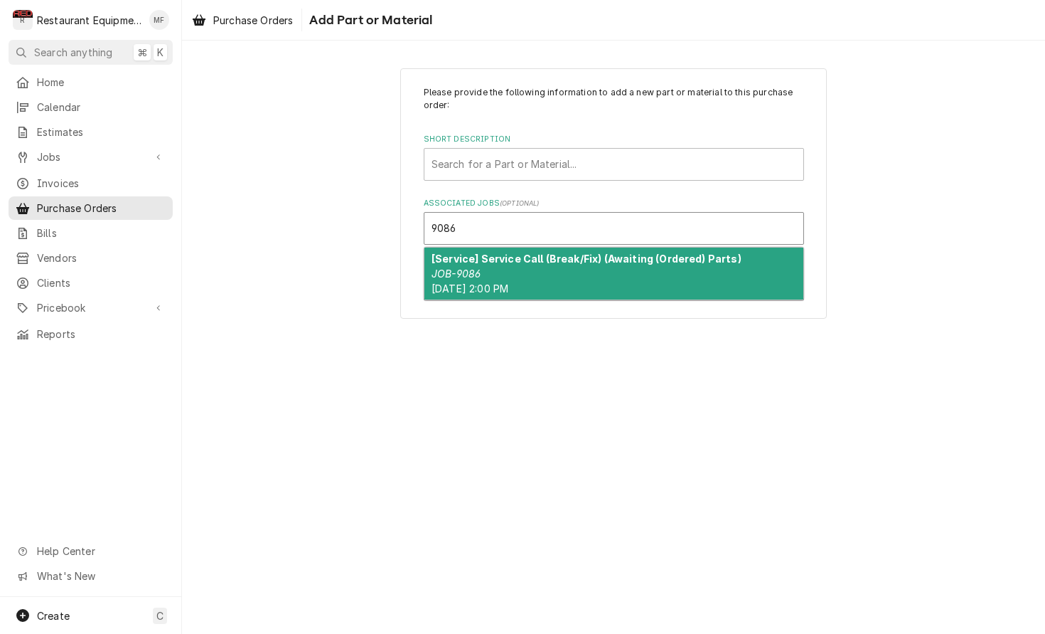
click at [676, 252] on strong "[Service] Service Call (Break/Fix) (Awaiting (Ordered) Parts)" at bounding box center [587, 258] width 310 height 12
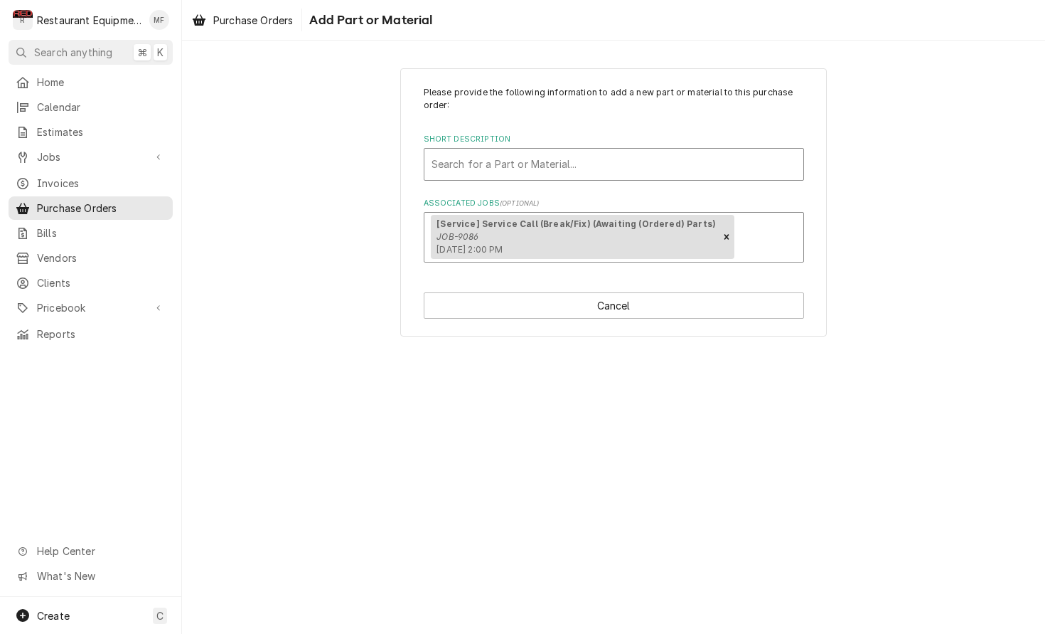
click at [696, 170] on div "Short Description" at bounding box center [614, 164] width 365 height 26
type input "19015618"
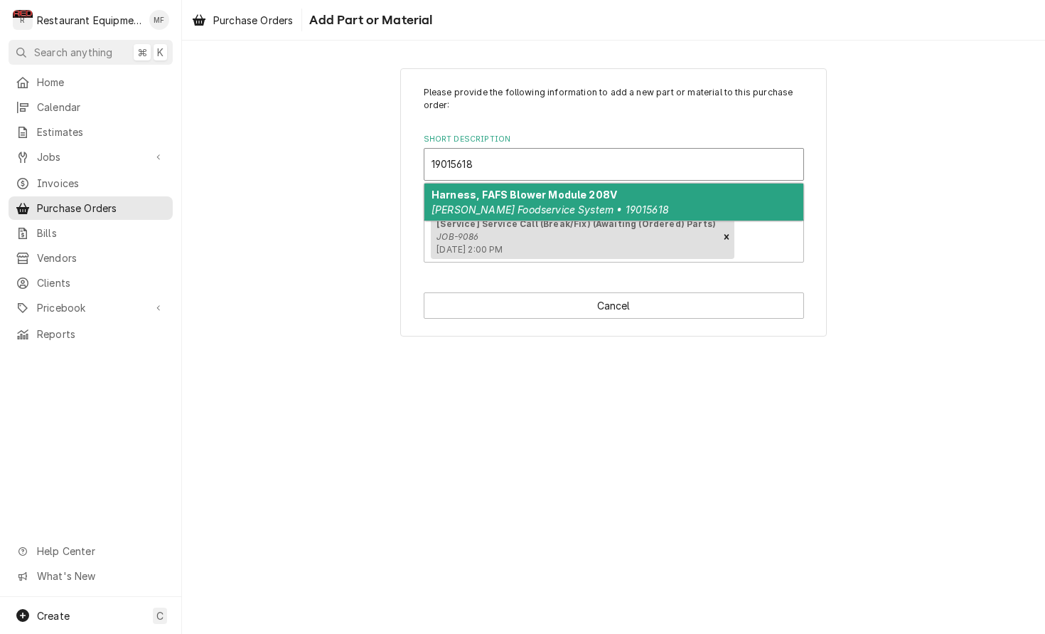
click at [717, 193] on div "Harness, FAFS Blower Module 208V Franke Foodservice System • 19015618" at bounding box center [614, 201] width 379 height 37
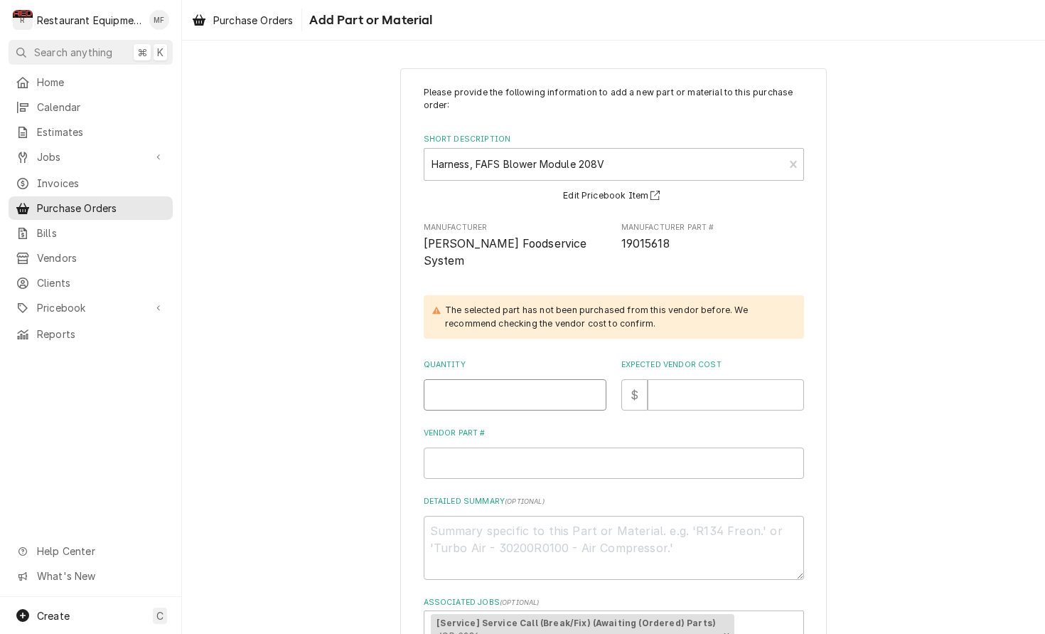
click at [545, 379] on input "Quantity" at bounding box center [515, 394] width 183 height 31
type textarea "x"
type input "1"
click at [661, 380] on input "Expected Vendor Cost" at bounding box center [726, 394] width 156 height 31
type textarea "x"
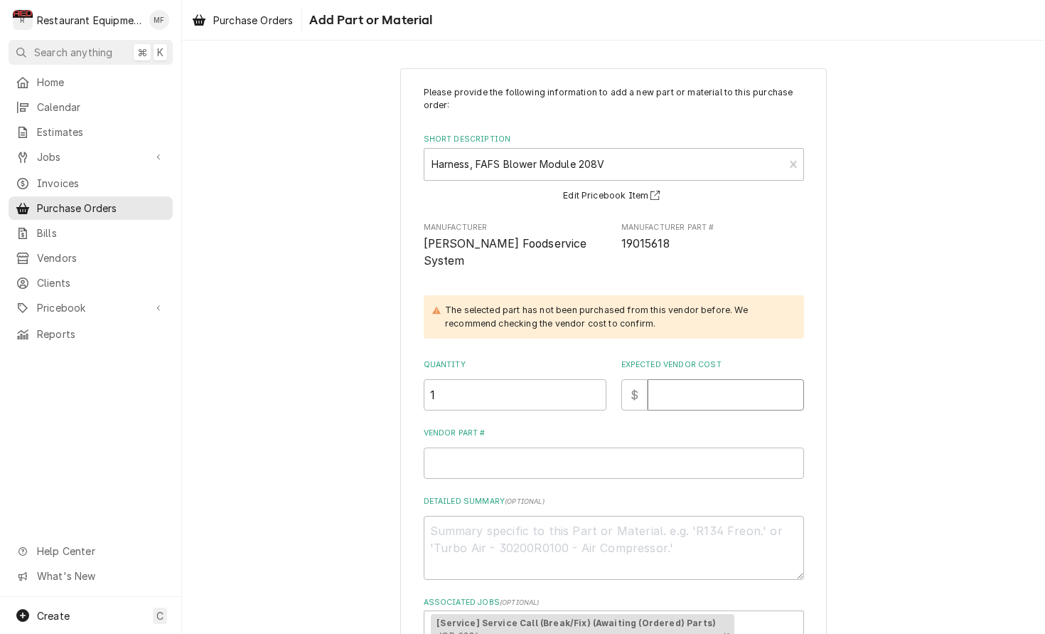
type input "2"
type textarea "x"
type input "23"
type textarea "x"
type input "232"
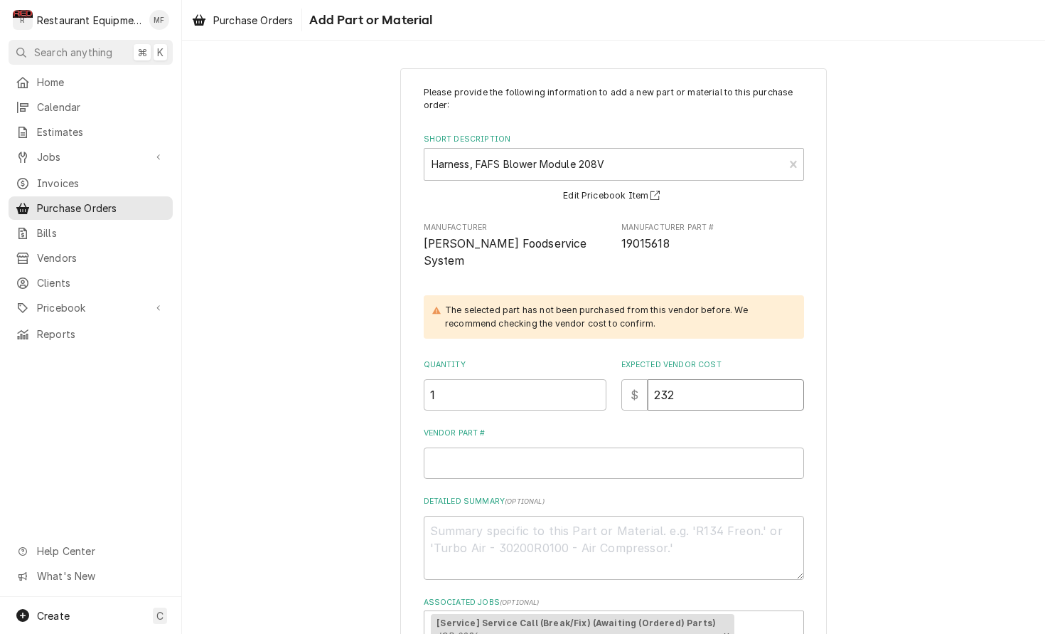
type textarea "x"
type input "232.7"
type textarea "x"
type input "232.78"
click at [688, 447] on input "Vendor Part #" at bounding box center [614, 462] width 380 height 31
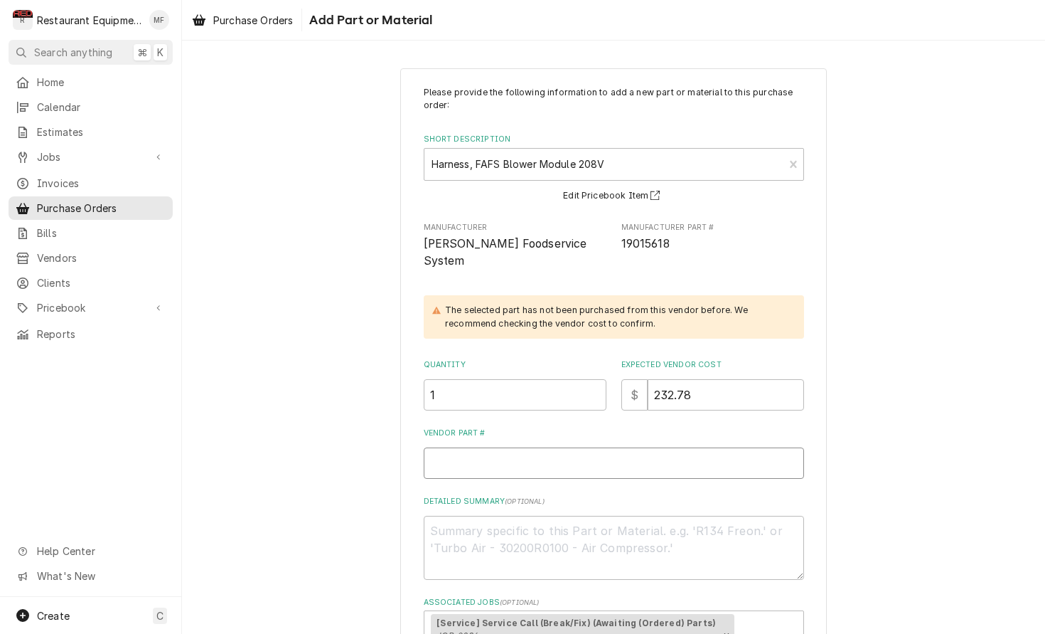
click at [614, 447] on input "Vendor Part #" at bounding box center [614, 462] width 380 height 31
paste input "FFS19015618"
type textarea "x"
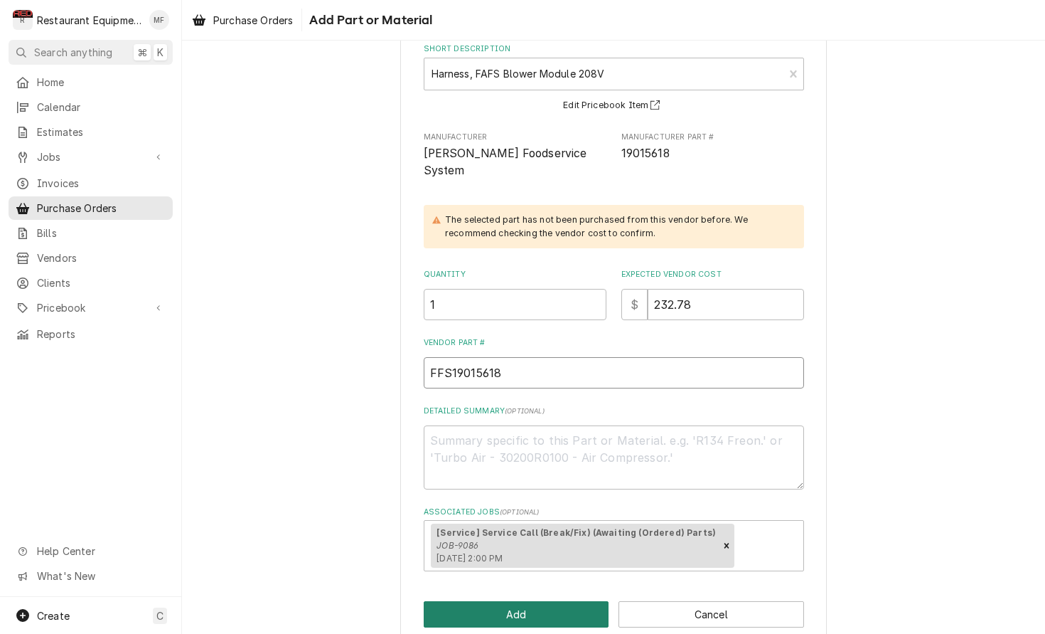
type input "FFS19015618"
click at [588, 601] on button "Add" at bounding box center [517, 614] width 186 height 26
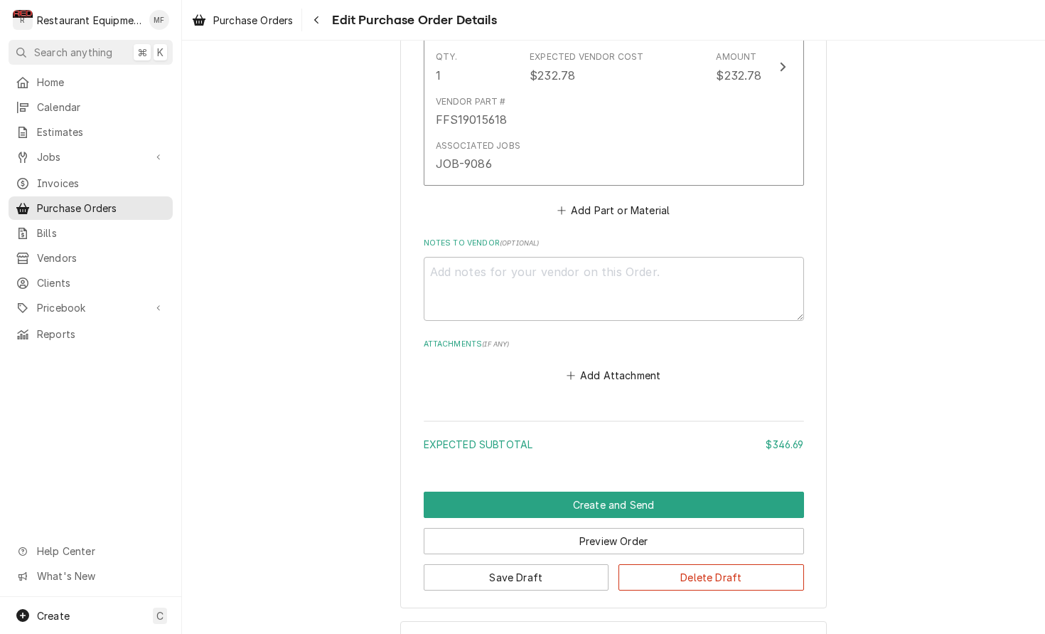
click at [589, 564] on button "Save Draft" at bounding box center [517, 577] width 186 height 26
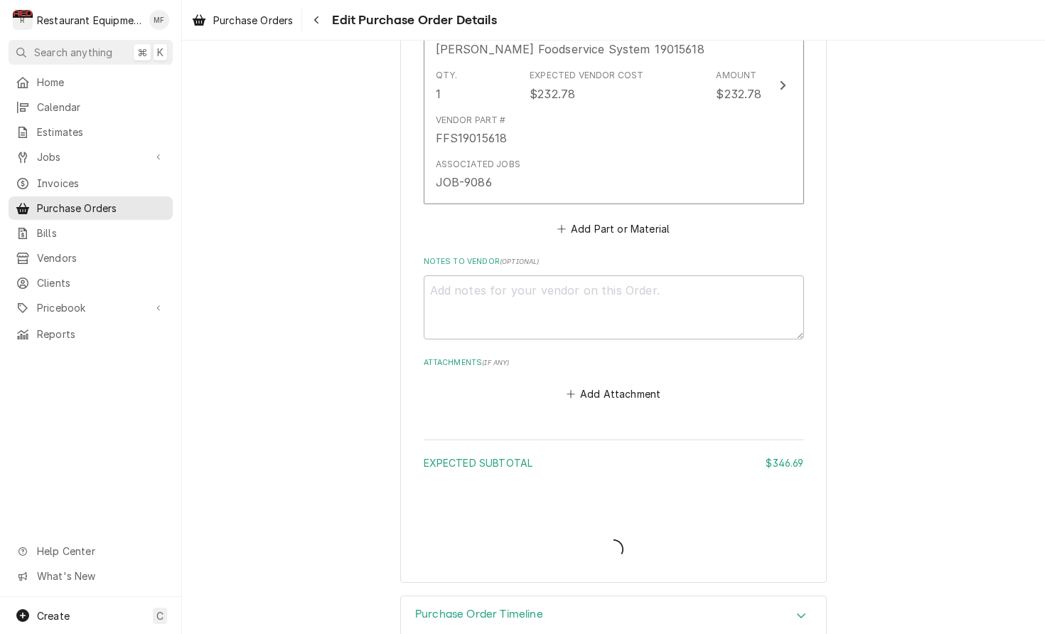
type textarea "x"
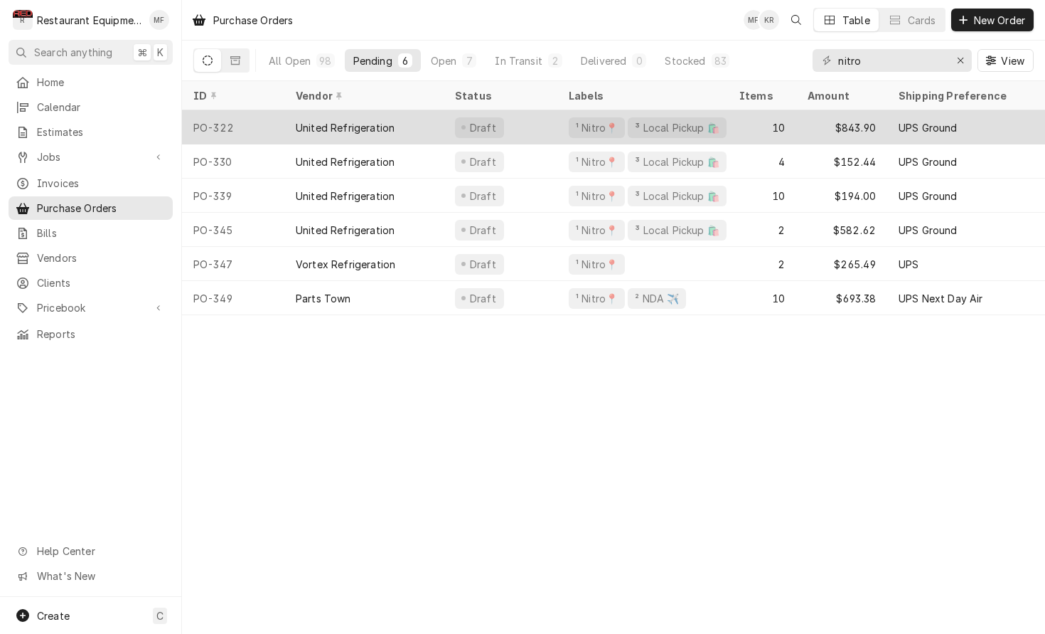
click at [757, 127] on div "10" at bounding box center [762, 127] width 68 height 34
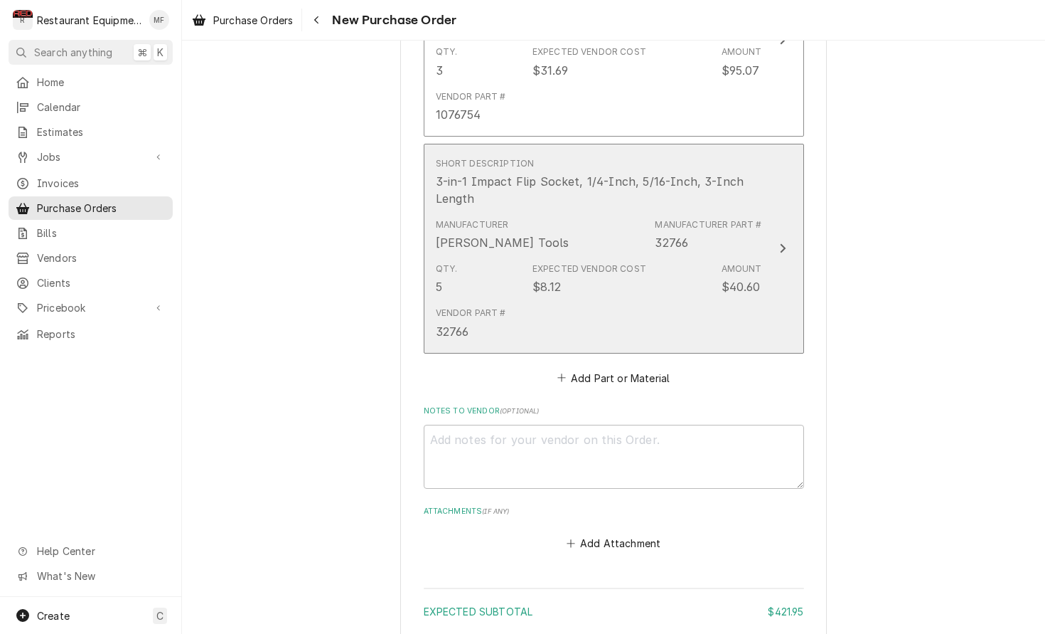
scroll to position [1393, 0]
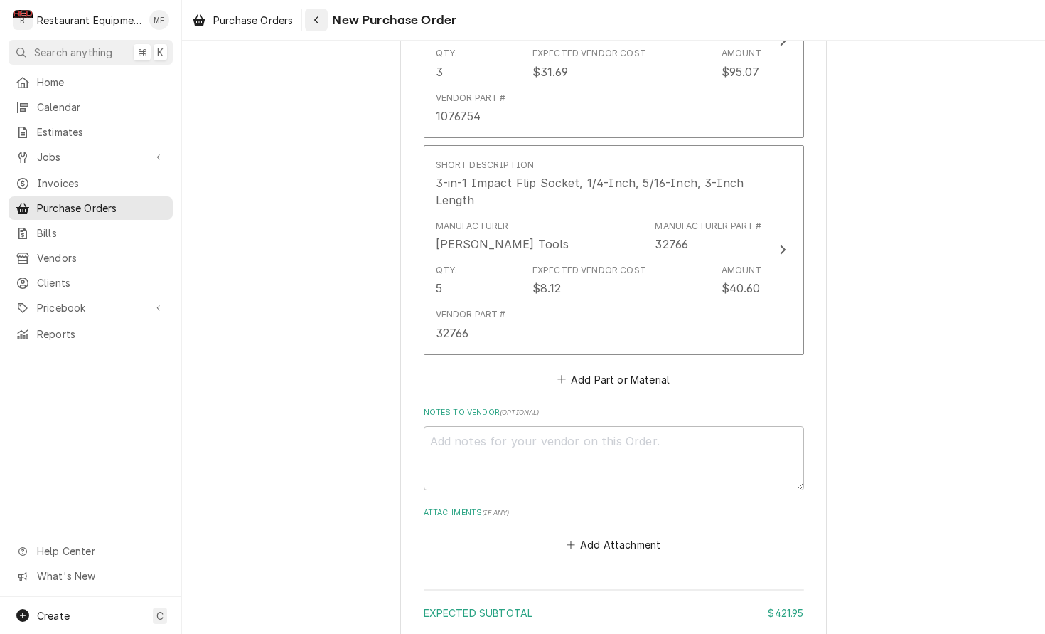
click at [309, 26] on button "Navigate back" at bounding box center [316, 20] width 23 height 23
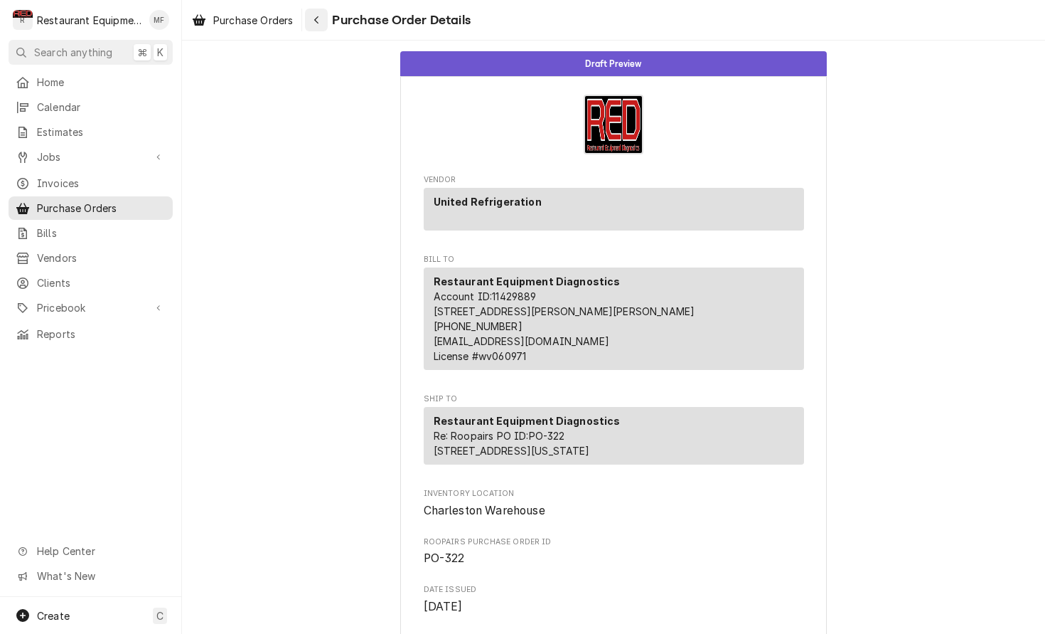
click at [327, 16] on button "Navigate back" at bounding box center [316, 20] width 23 height 23
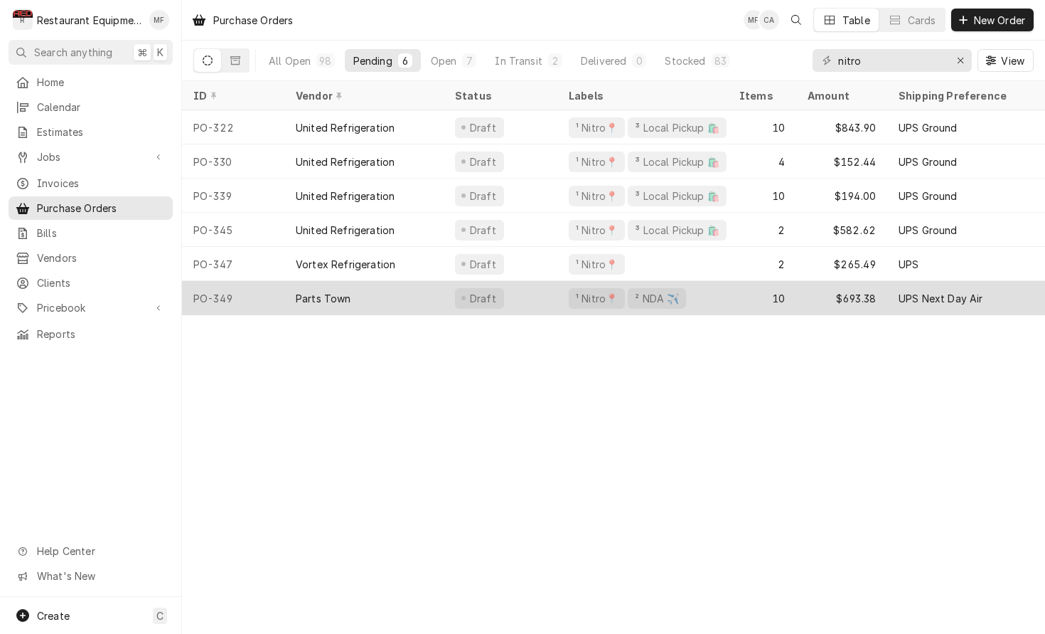
click at [446, 293] on div "Draft" at bounding box center [501, 298] width 114 height 34
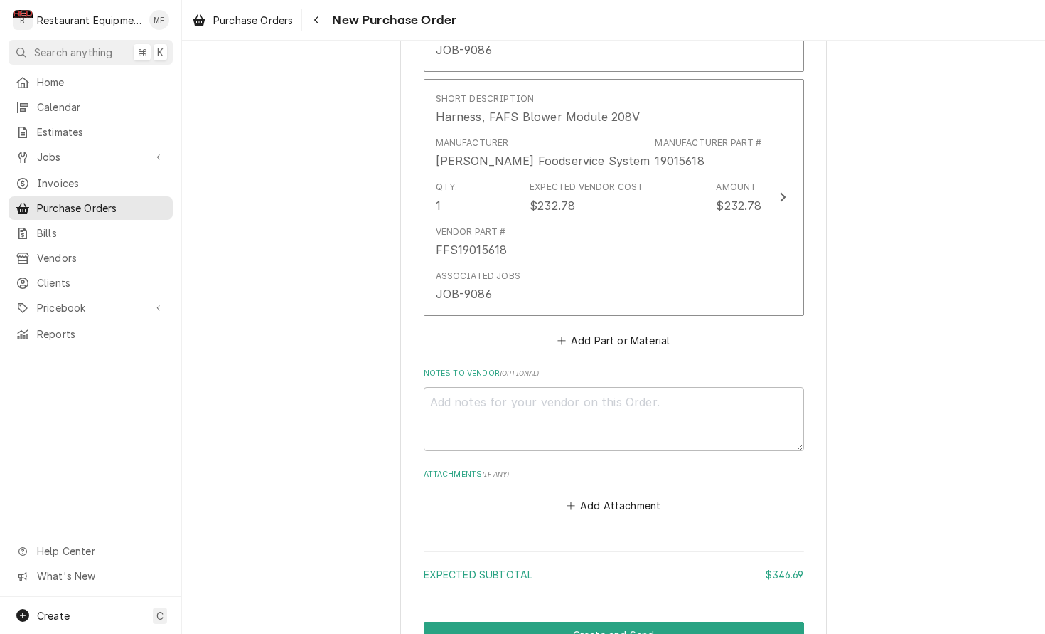
scroll to position [1503, 0]
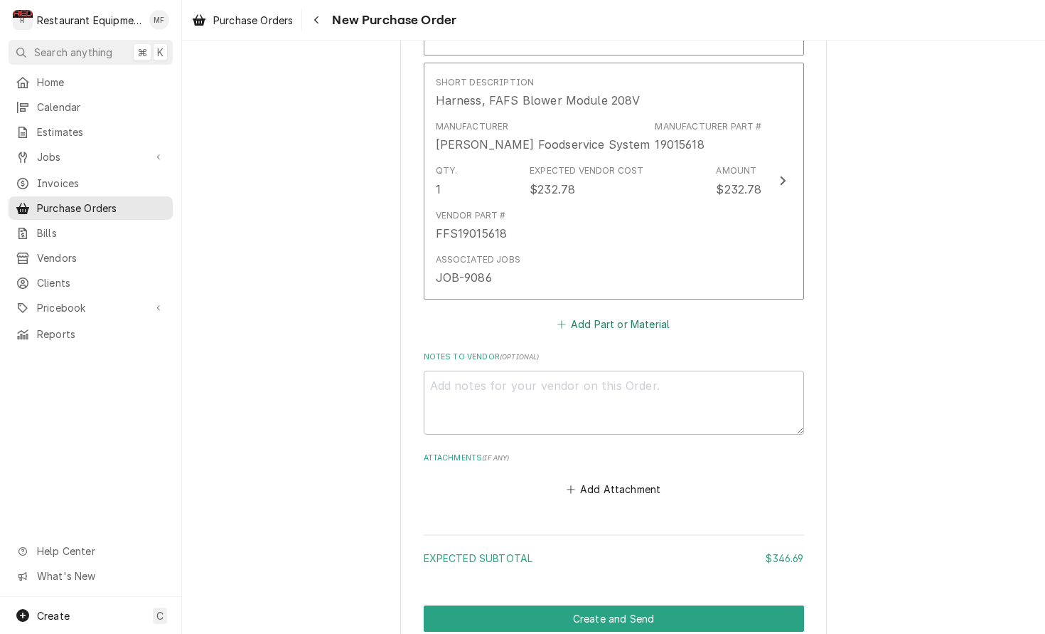
click at [616, 314] on button "Add Part or Material" at bounding box center [613, 324] width 117 height 20
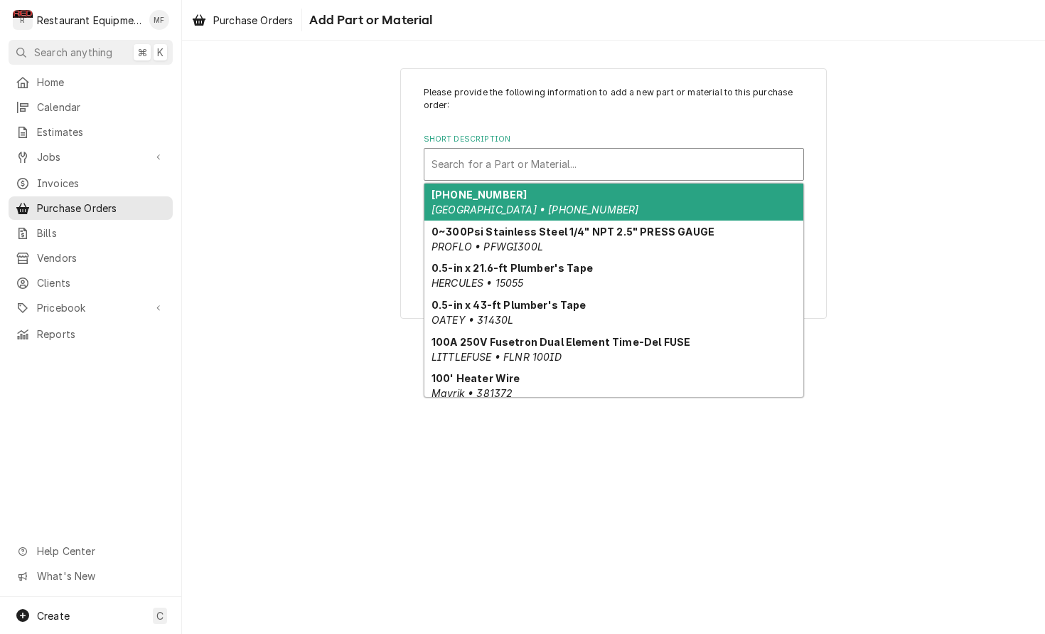
click at [638, 161] on div "Short Description" at bounding box center [614, 164] width 365 height 26
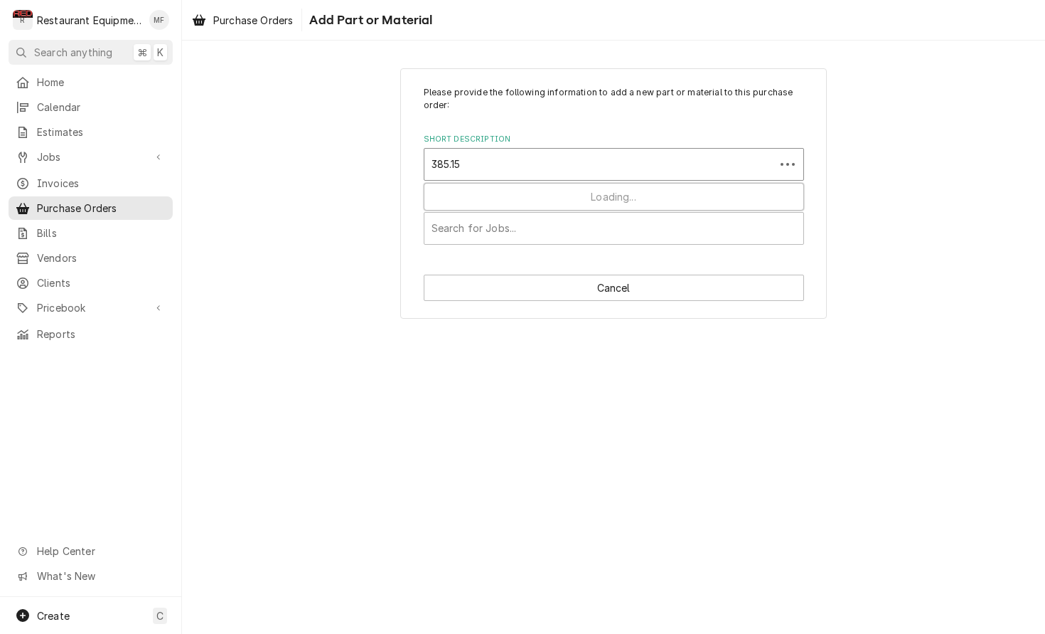
type input "385.152"
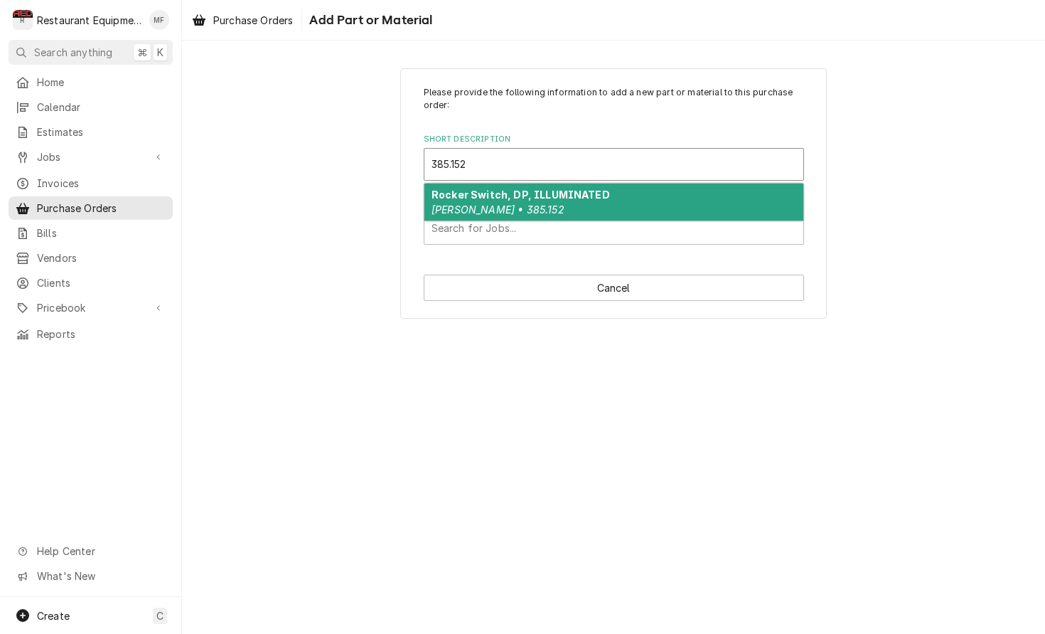
click at [542, 193] on strong "Rocker Switch, DP, ILLUMINATED" at bounding box center [521, 194] width 178 height 12
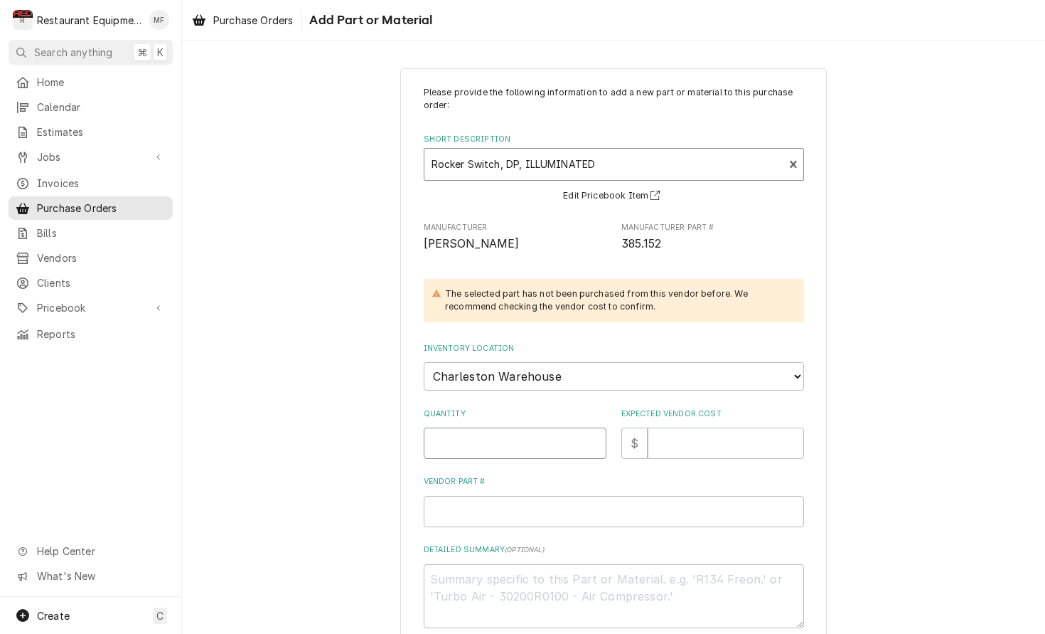
click at [557, 427] on input "Quantity" at bounding box center [515, 442] width 183 height 31
click at [535, 427] on input "Quantity" at bounding box center [515, 442] width 183 height 31
type textarea "x"
type input "1"
type textarea "x"
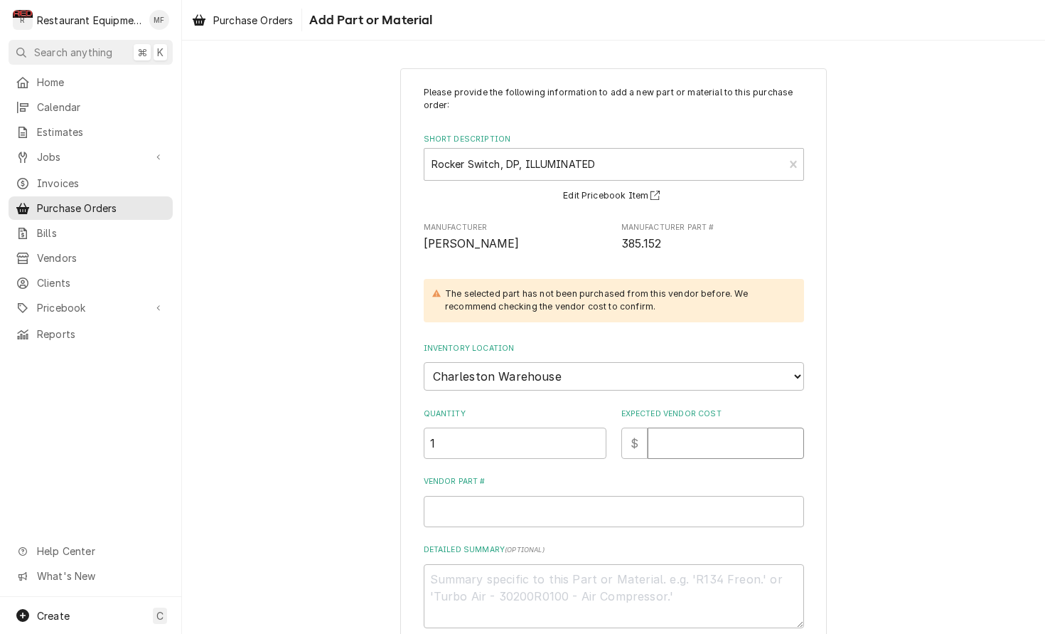
type input "1"
type textarea "x"
type input "15"
type textarea "x"
type input "15.2"
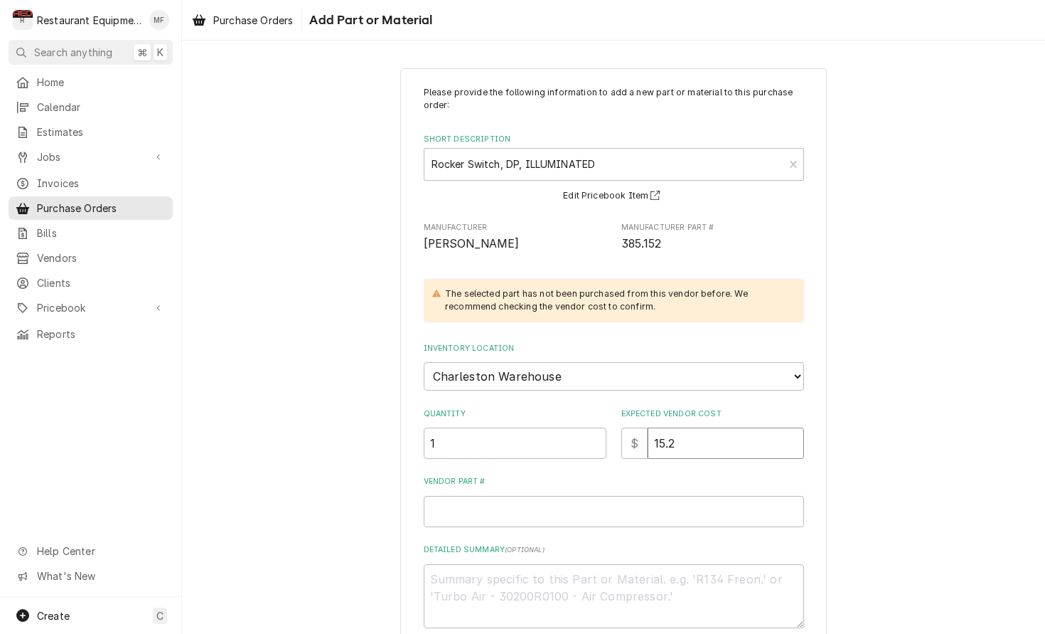
type textarea "x"
type input "15.20"
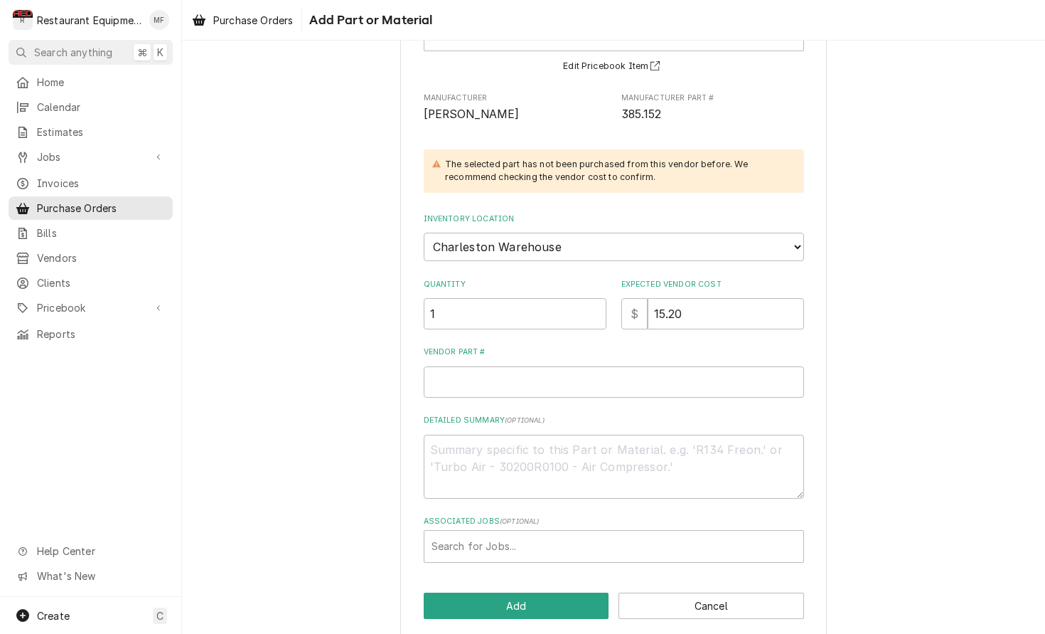
drag, startPoint x: 617, startPoint y: 339, endPoint x: 623, endPoint y: 353, distance: 14.9
click at [618, 346] on label "Vendor Part #" at bounding box center [614, 351] width 380 height 11
click at [618, 366] on input "Vendor Part #" at bounding box center [614, 381] width 380 height 31
click at [624, 367] on input "Vendor Part #" at bounding box center [614, 382] width 380 height 31
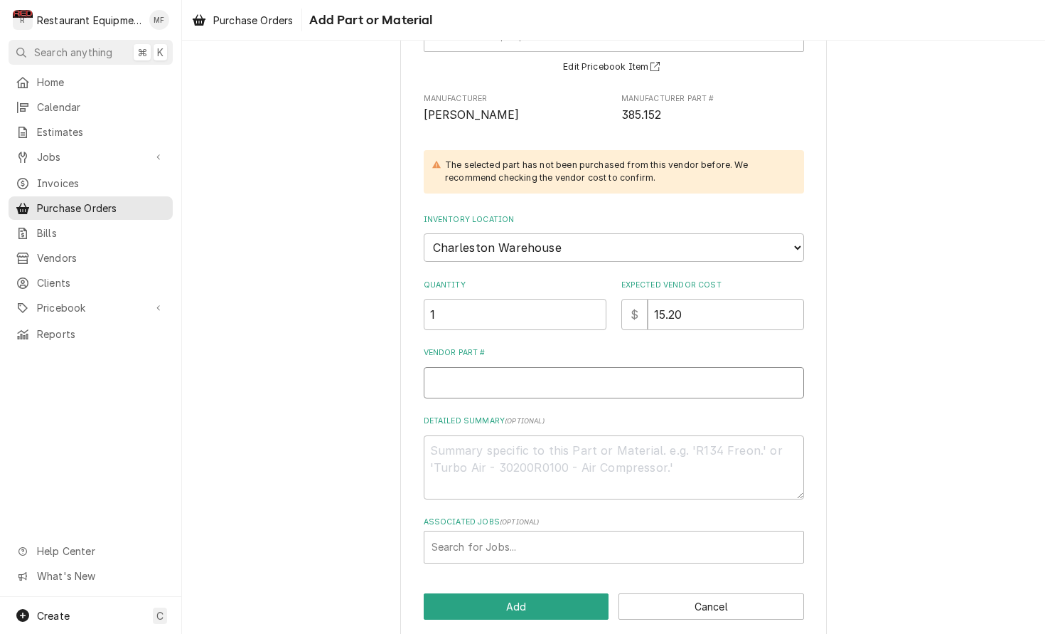
paste input "FFS385.152"
type textarea "x"
type input "FFS385.152"
click at [537, 593] on button "Add" at bounding box center [517, 606] width 186 height 26
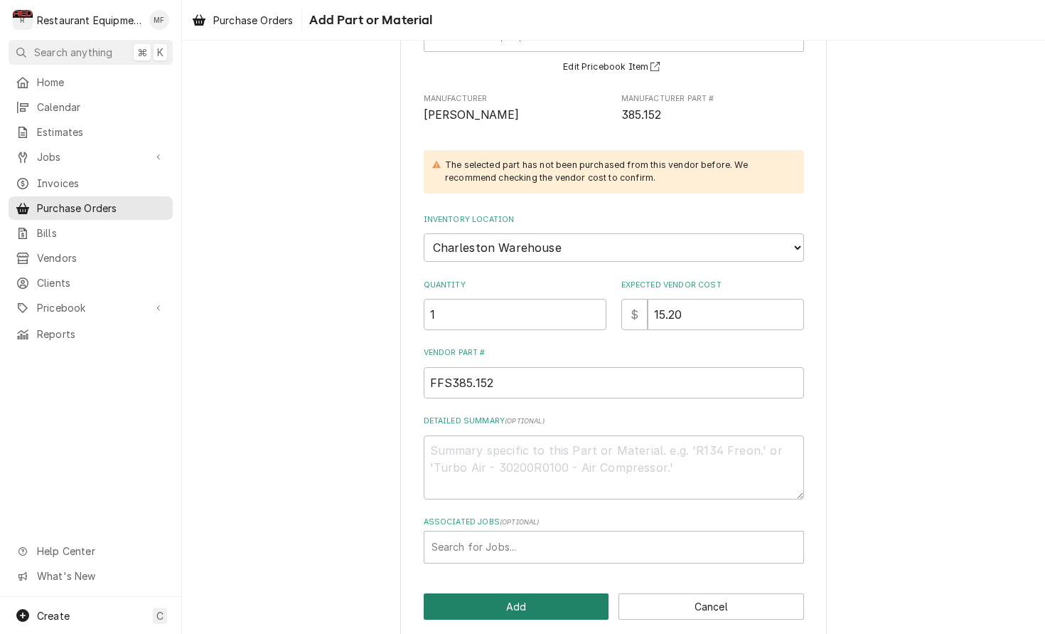
scroll to position [1503, 0]
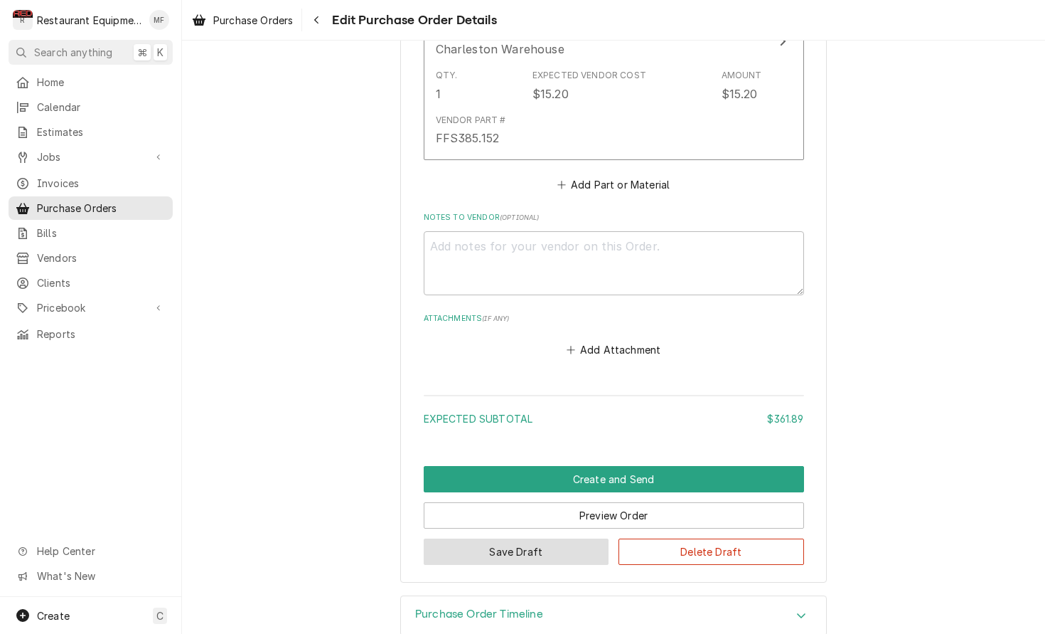
click at [550, 538] on button "Save Draft" at bounding box center [517, 551] width 186 height 26
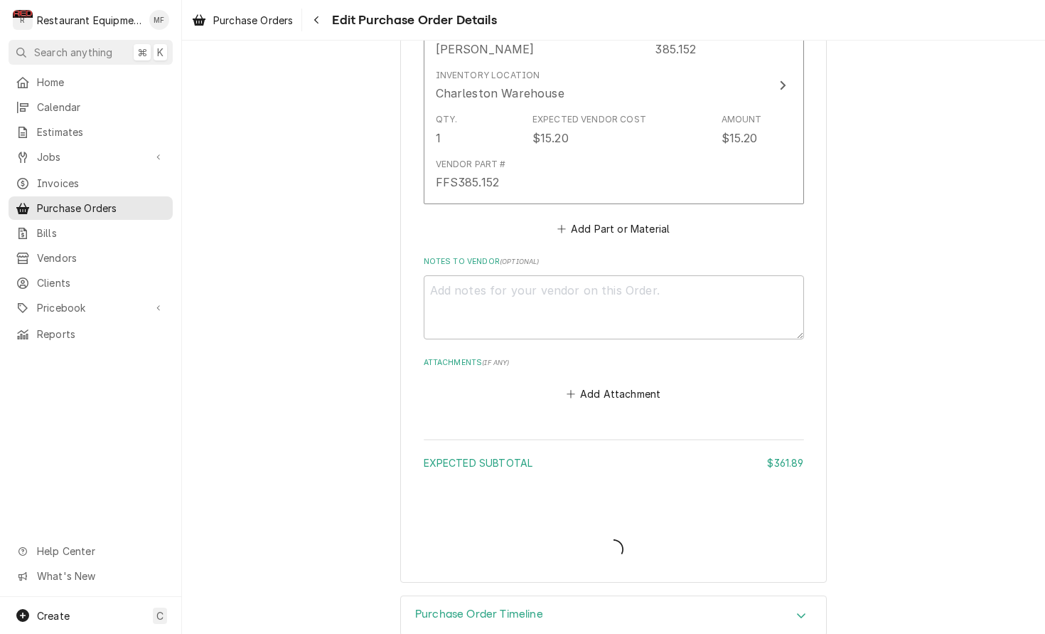
type textarea "x"
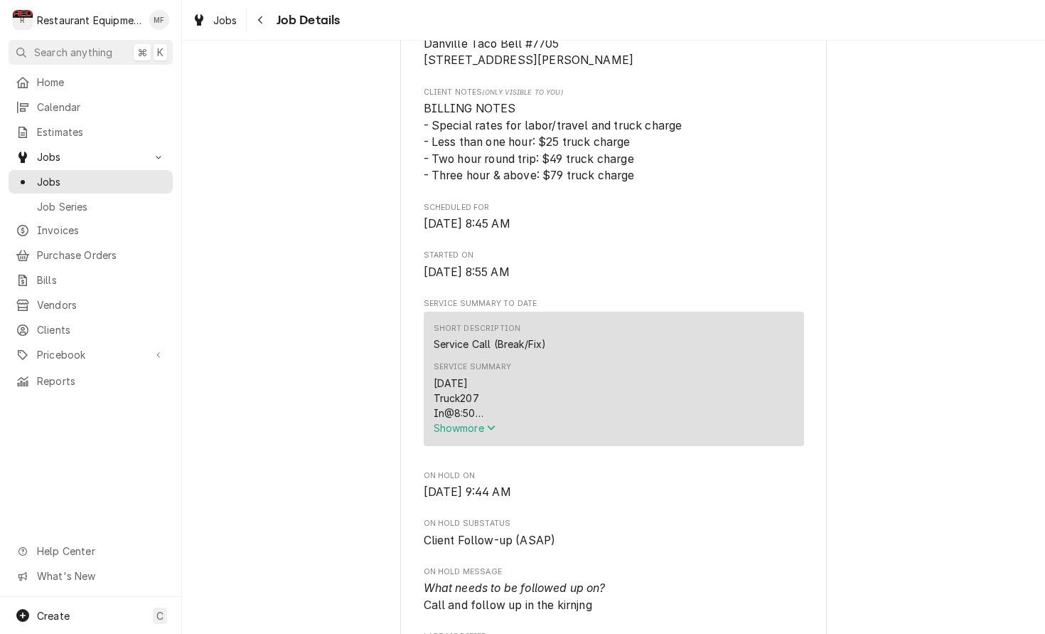
scroll to position [364, 0]
click at [491, 426] on icon "Service Summary" at bounding box center [491, 425] width 9 height 10
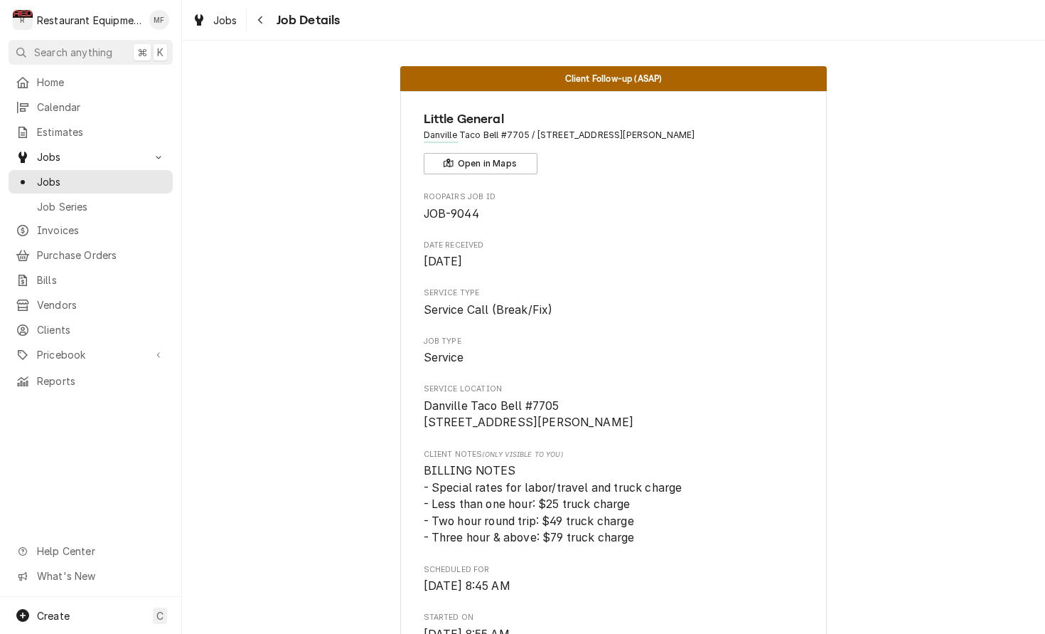
scroll to position [1, 0]
click at [257, 18] on icon "Navigate back" at bounding box center [260, 20] width 6 height 10
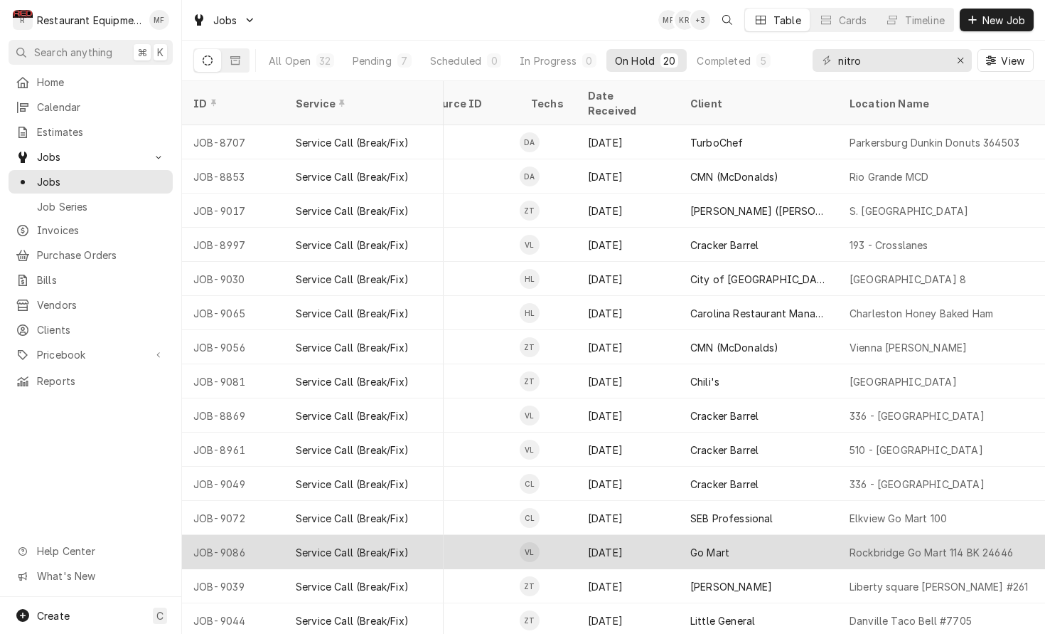
scroll to position [0, 693]
